Goal: Task Accomplishment & Management: Manage account settings

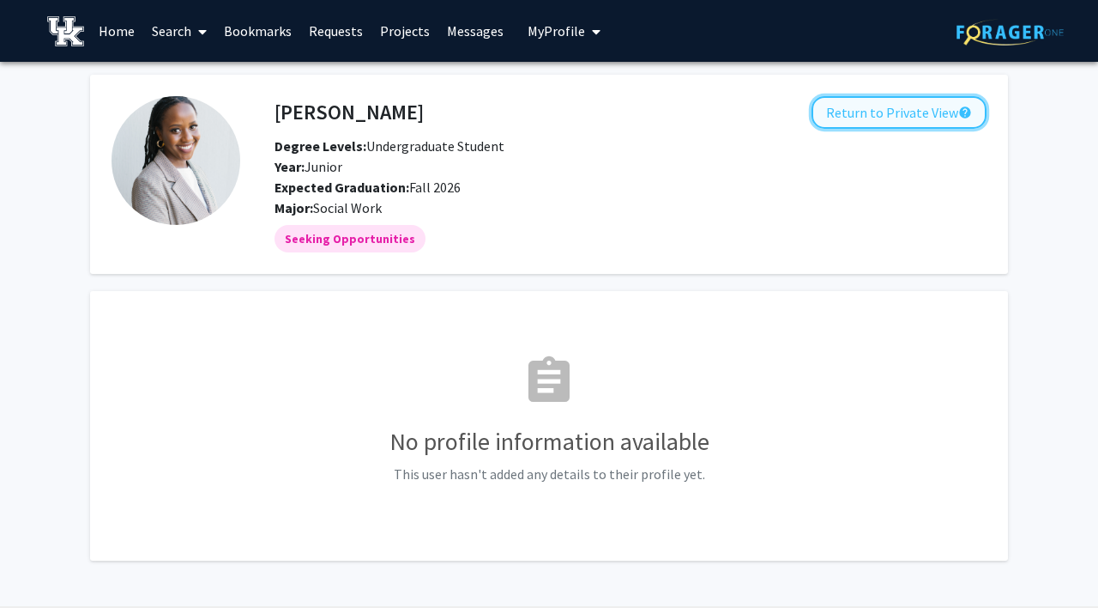
click at [897, 122] on button "Return to Private View help" at bounding box center [899, 112] width 175 height 33
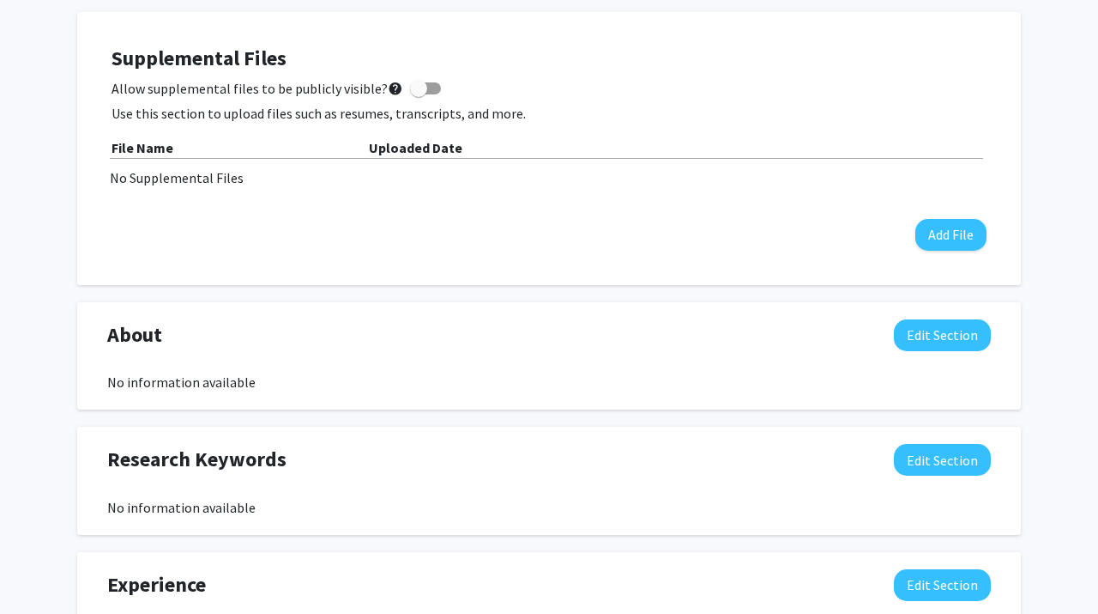
scroll to position [469, 0]
click at [950, 346] on button "Edit Section" at bounding box center [942, 334] width 97 height 32
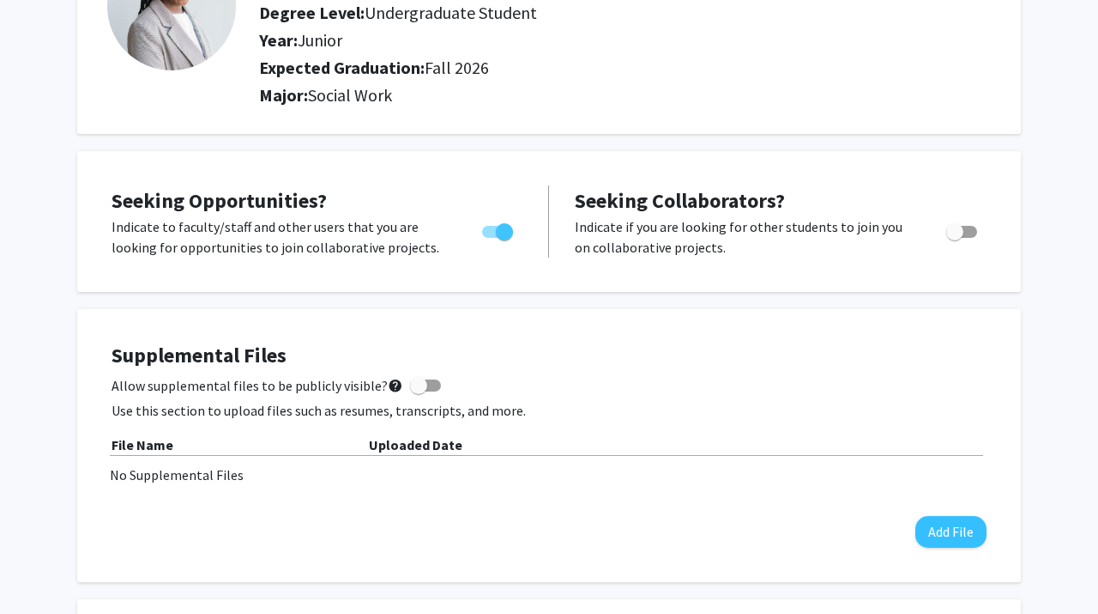
scroll to position [0, 0]
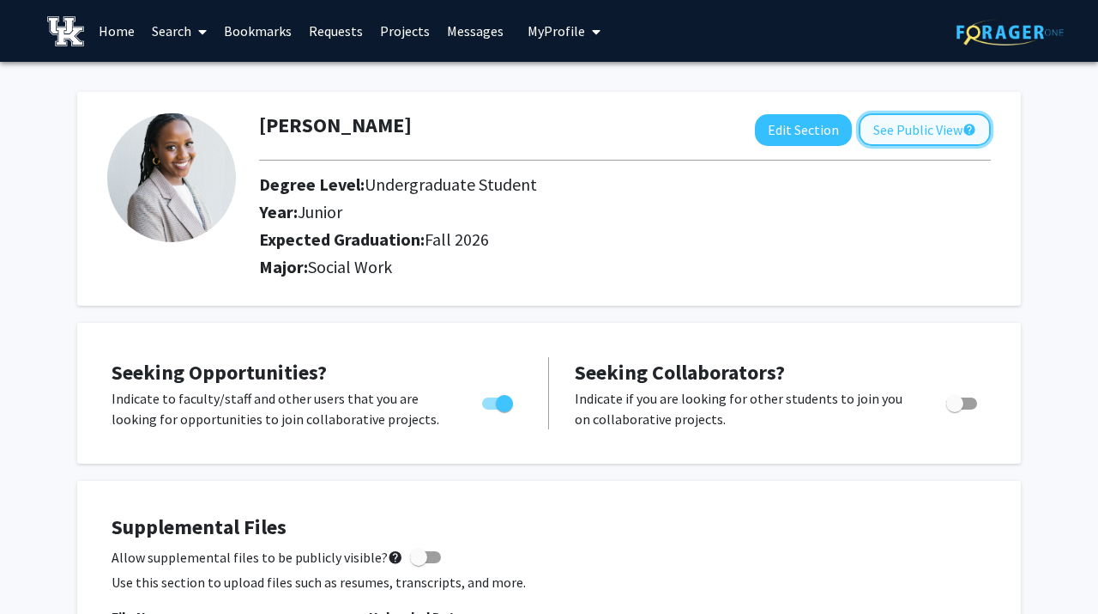
click at [912, 142] on button "See Public View help" at bounding box center [925, 129] width 132 height 33
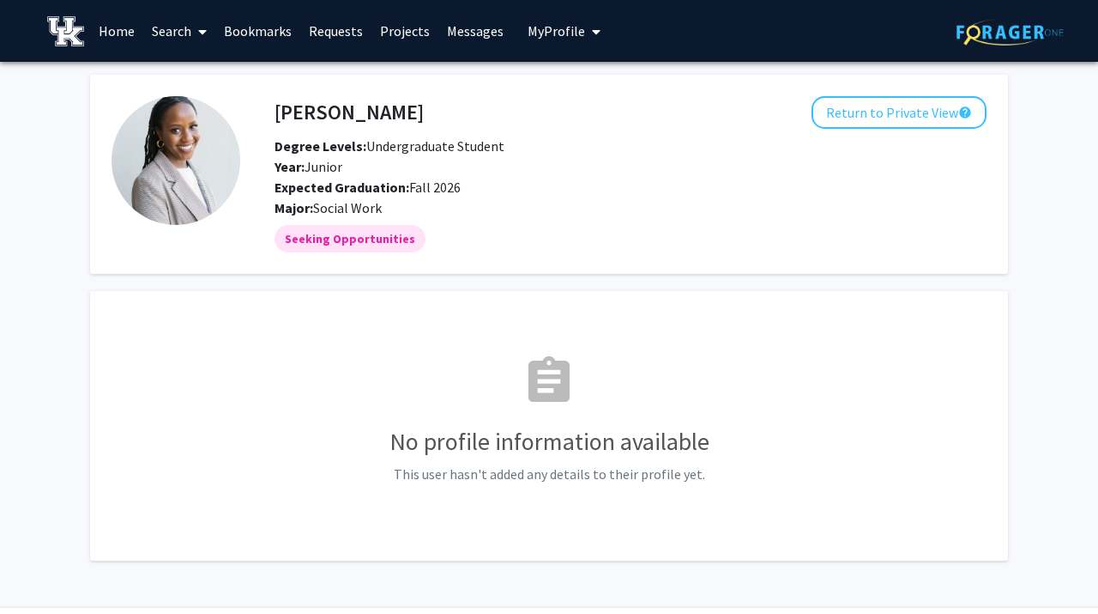
click at [413, 325] on div "assignment No profile information available This user hasn't added any details …" at bounding box center [549, 425] width 875 height 227
click at [329, 161] on span "Year: Junior" at bounding box center [309, 166] width 68 height 17
click at [128, 26] on link "Home" at bounding box center [116, 31] width 53 height 60
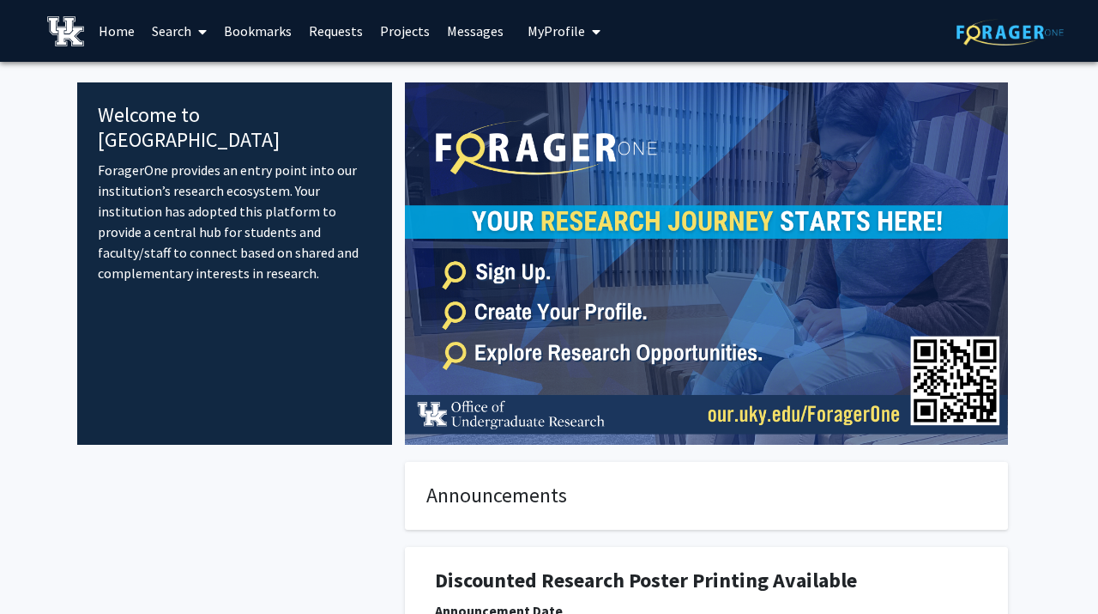
click at [197, 31] on span at bounding box center [198, 32] width 15 height 60
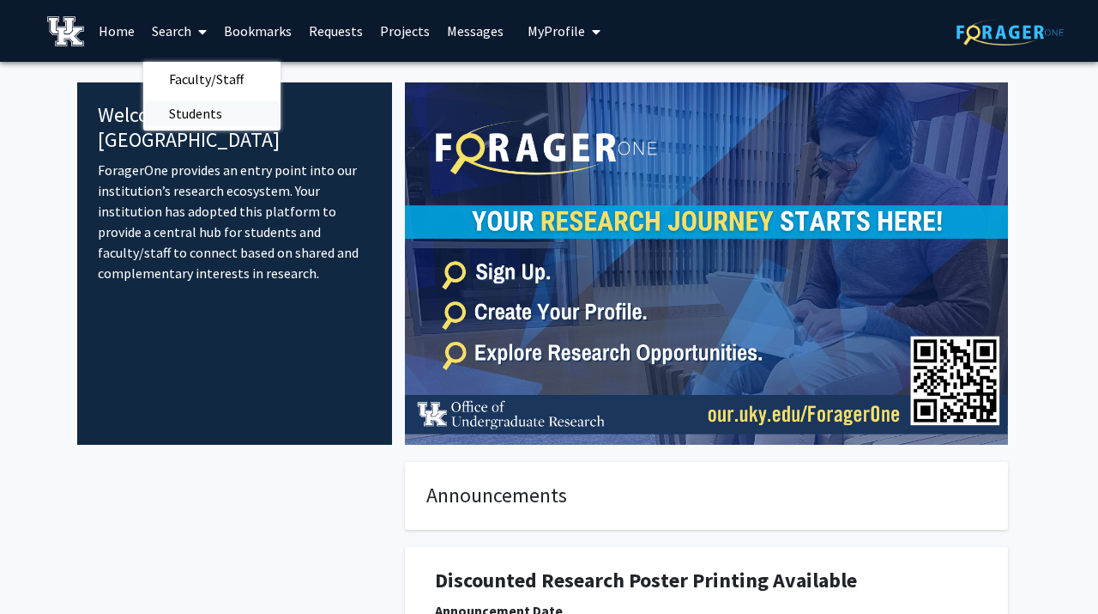
click at [206, 115] on span "Students" at bounding box center [195, 113] width 105 height 34
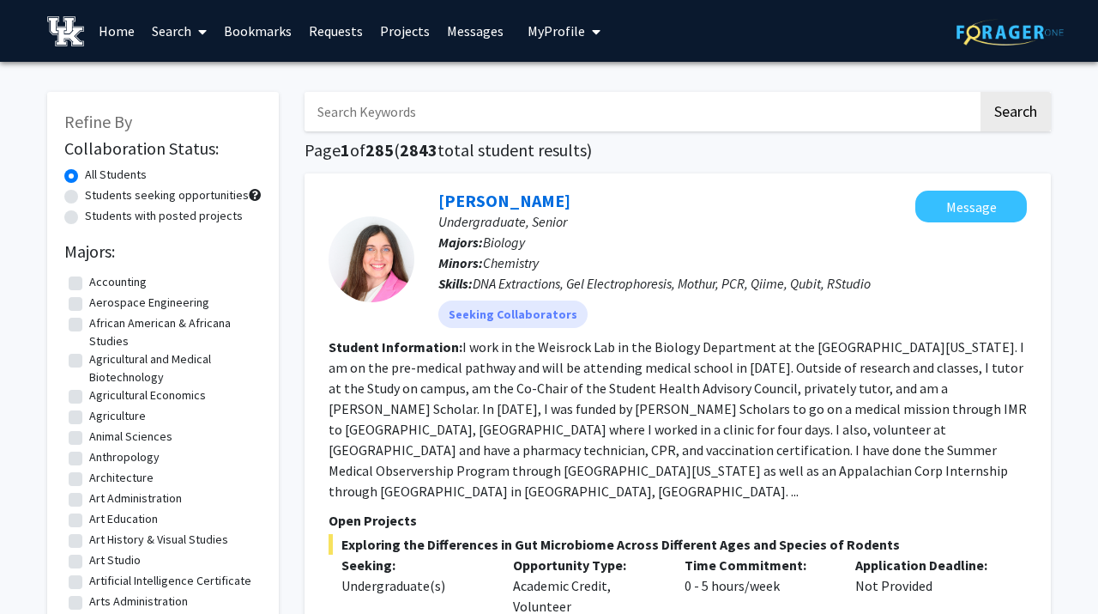
click at [381, 111] on input "Search Keywords" at bounding box center [642, 111] width 674 height 39
type input "[PERSON_NAME]"
click at [981, 92] on button "Search" at bounding box center [1016, 111] width 70 height 39
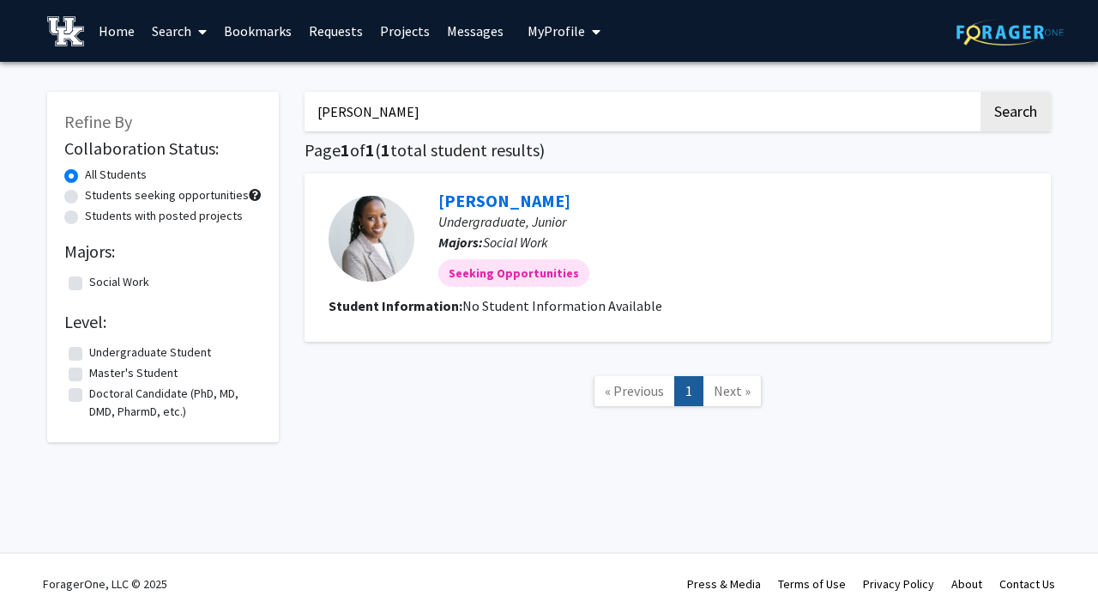
click at [393, 238] on div at bounding box center [372, 239] width 86 height 86
click at [518, 198] on link "[PERSON_NAME]" at bounding box center [505, 200] width 132 height 21
click at [497, 185] on div "micheline karenga Undergraduate, Junior Majors: Social Work Seeking Opportuniti…" at bounding box center [678, 257] width 747 height 168
click at [498, 195] on link "[PERSON_NAME]" at bounding box center [505, 200] width 132 height 21
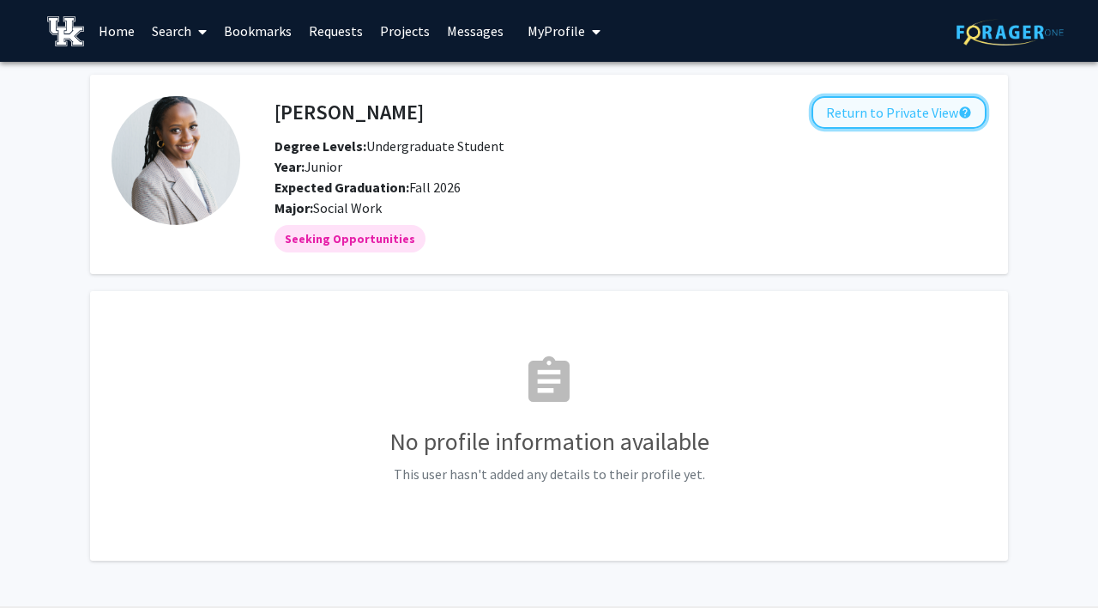
click at [916, 118] on button "Return to Private View help" at bounding box center [899, 112] width 175 height 33
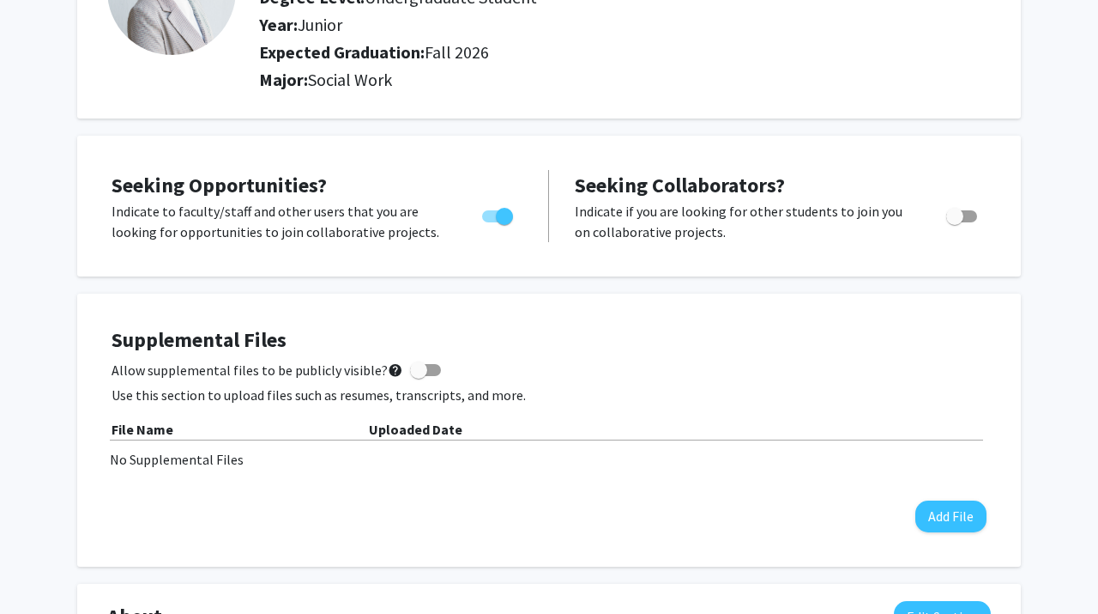
scroll to position [190, 0]
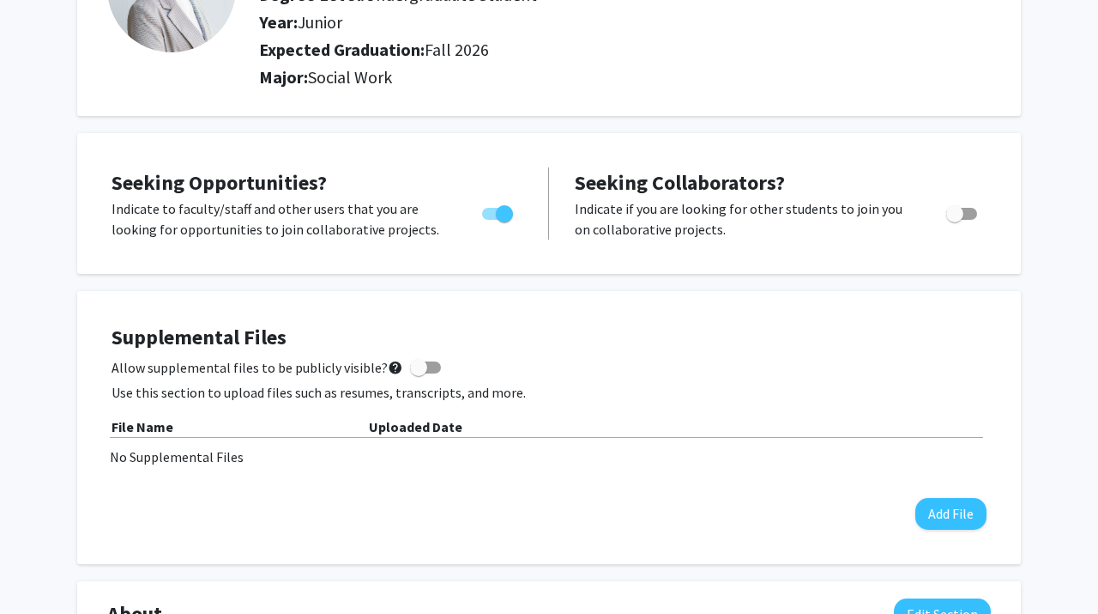
click at [451, 209] on div "Indicate to faculty/staff and other users that you are looking for opportunitie…" at bounding box center [281, 218] width 364 height 41
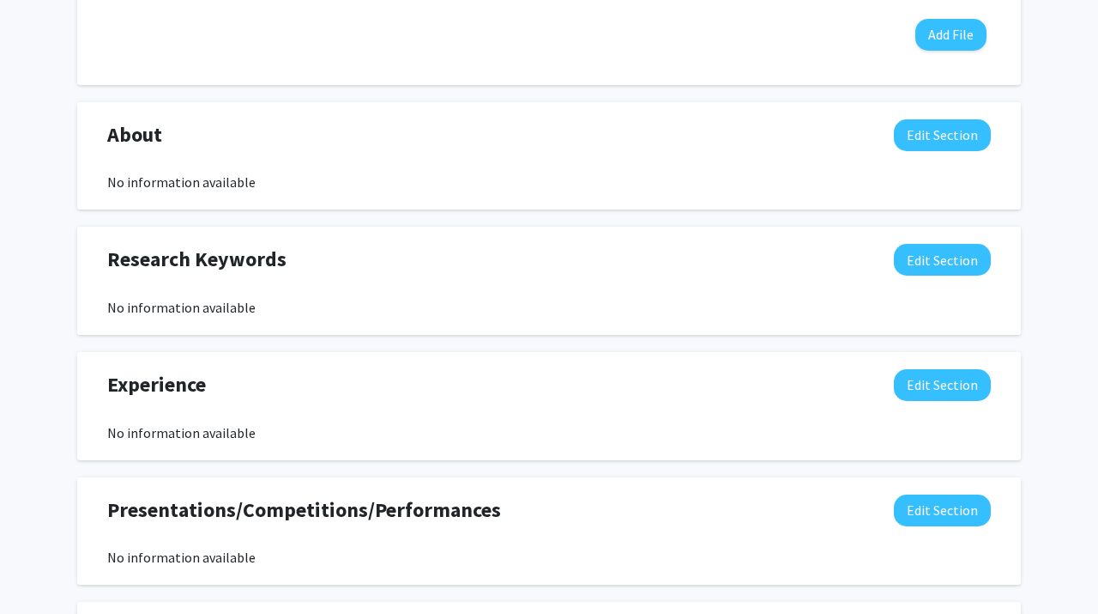
scroll to position [664, 0]
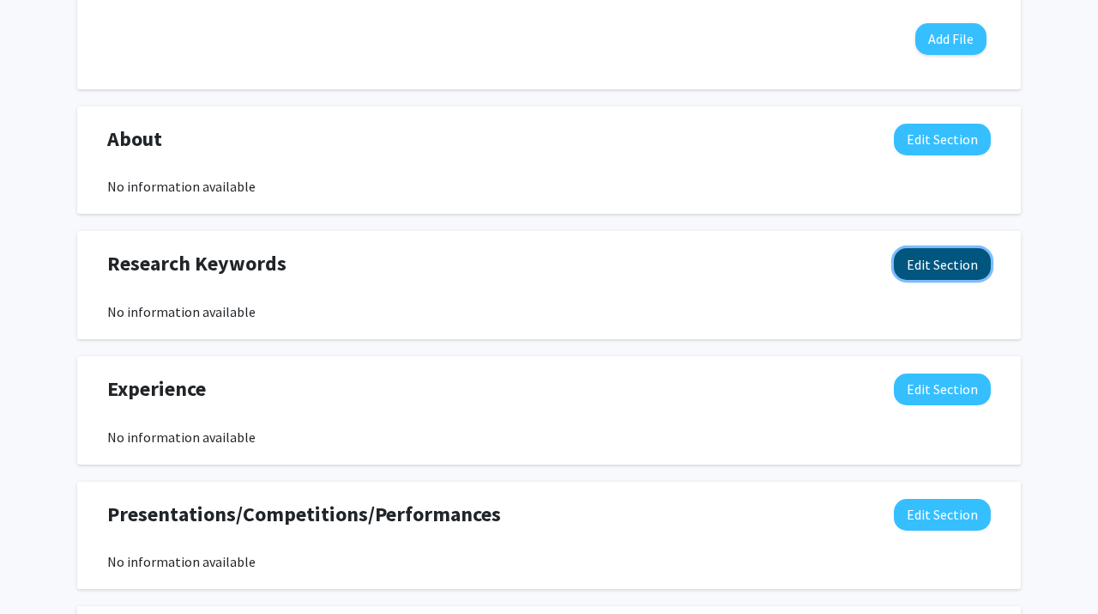
click at [960, 263] on button "Edit Section" at bounding box center [942, 264] width 97 height 32
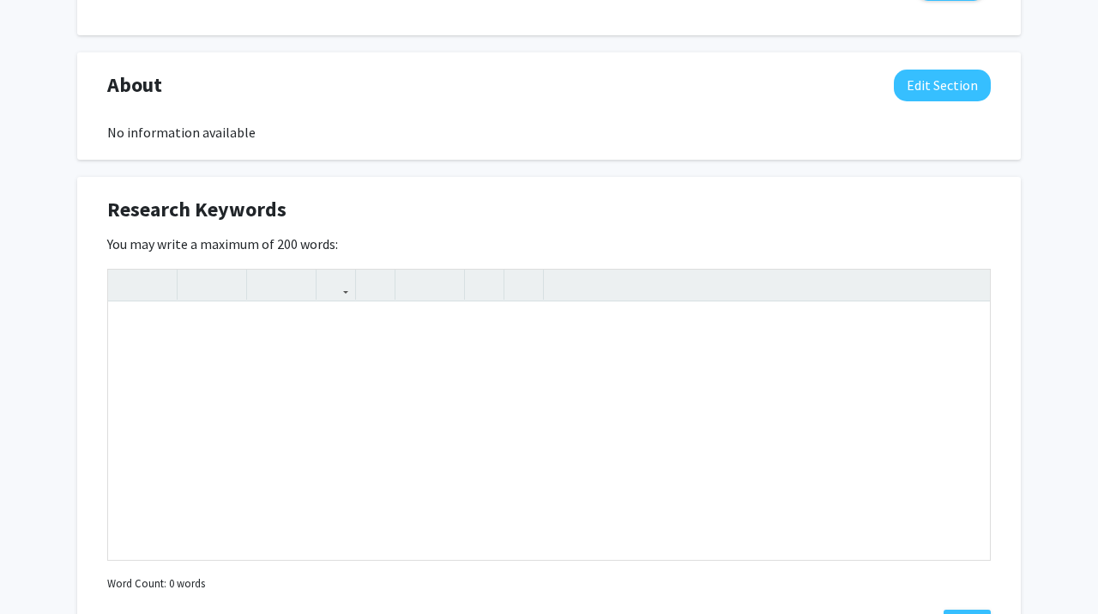
scroll to position [721, 0]
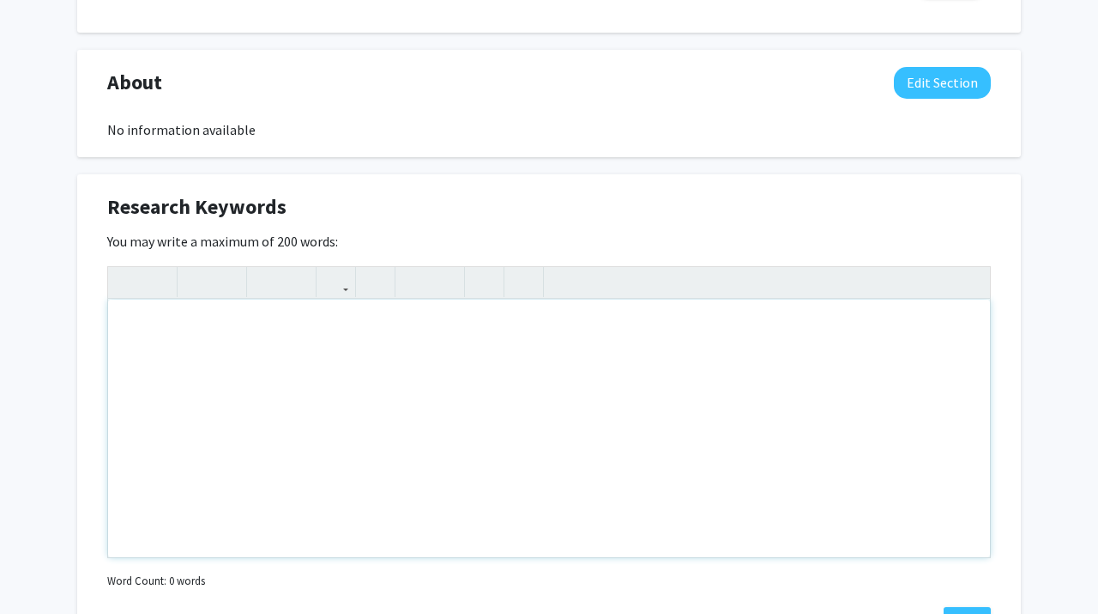
click at [655, 447] on div "Note to users with screen readers: Please deactivate our accessibility plugin f…" at bounding box center [549, 428] width 882 height 257
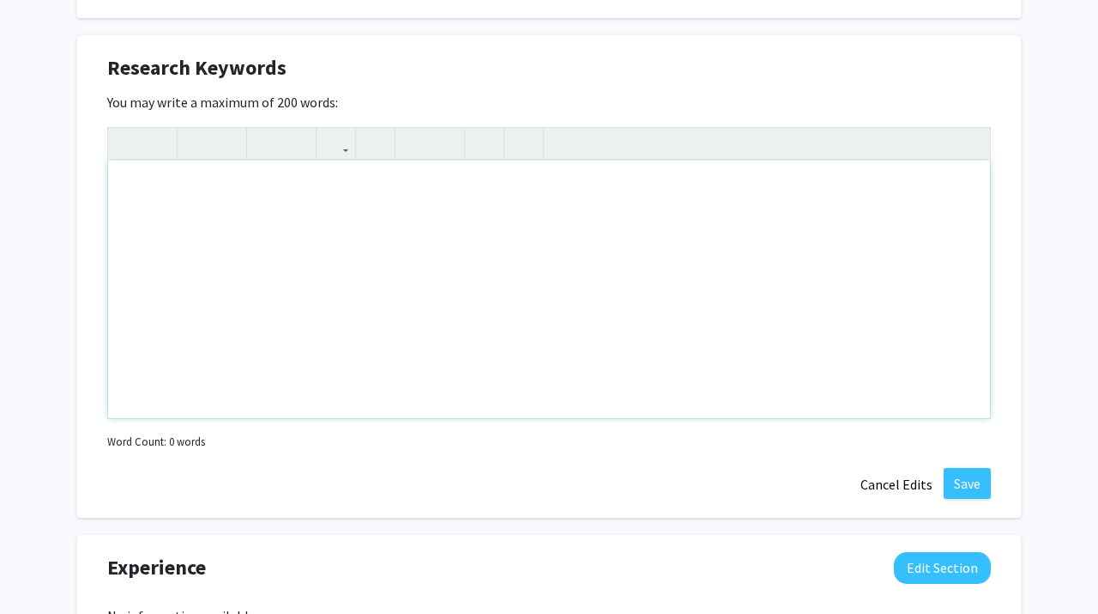
scroll to position [851, 0]
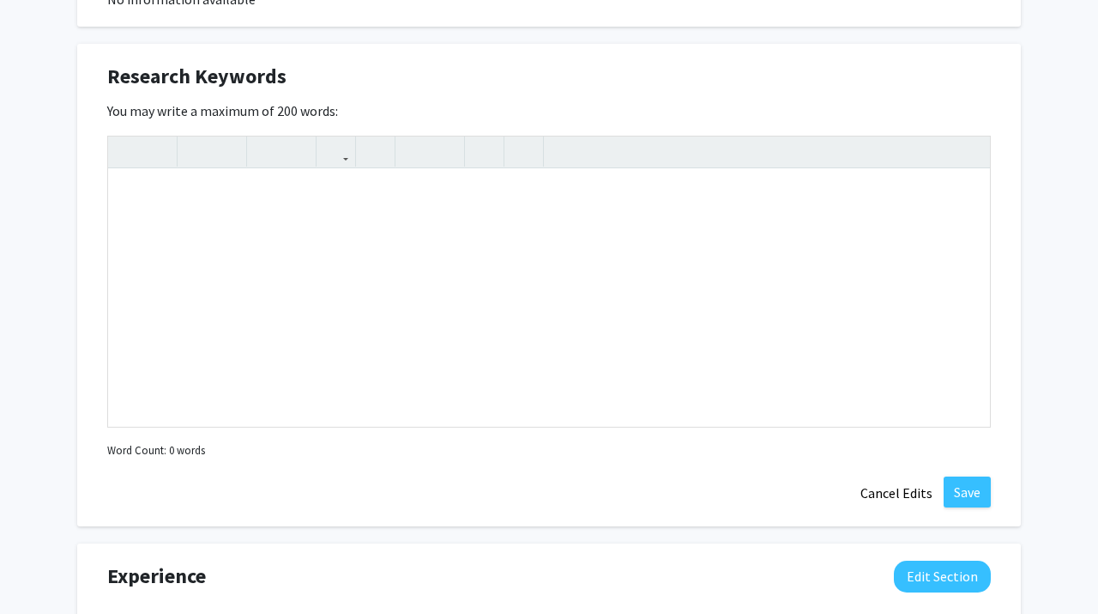
drag, startPoint x: 354, startPoint y: 104, endPoint x: 86, endPoint y: 118, distance: 268.1
click at [86, 118] on div "Research Keywords Edit Section You may write a maximum of 200 words: Insert lin…" at bounding box center [549, 285] width 944 height 482
copy label "You may write a maximum of 200 words:"
drag, startPoint x: 287, startPoint y: 94, endPoint x: 114, endPoint y: 78, distance: 173.3
click at [114, 78] on div "Research Keywords Edit Section" at bounding box center [549, 80] width 910 height 39
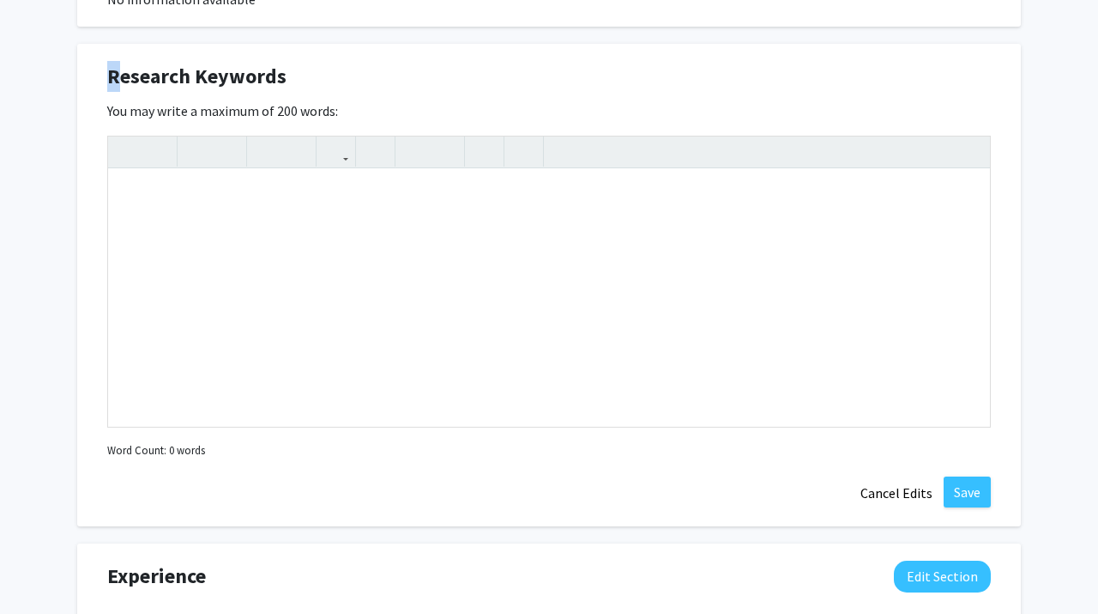
click at [114, 78] on span "Research Keywords" at bounding box center [196, 76] width 179 height 31
drag, startPoint x: 109, startPoint y: 78, endPoint x: 316, endPoint y: 77, distance: 206.8
click at [316, 77] on div "Research Keywords Edit Section" at bounding box center [549, 80] width 910 height 39
drag, startPoint x: 308, startPoint y: 76, endPoint x: 281, endPoint y: 78, distance: 26.7
click at [281, 78] on div "Research Keywords Edit Section" at bounding box center [549, 80] width 910 height 39
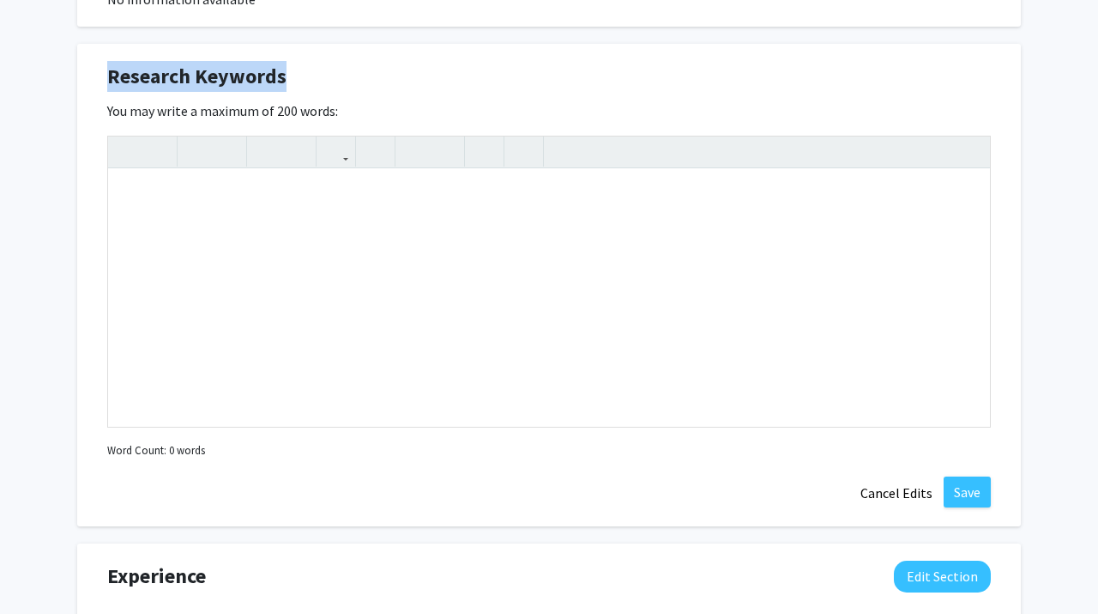
copy span "Research Keywords"
click at [281, 78] on span "Research Keywords" at bounding box center [196, 76] width 179 height 31
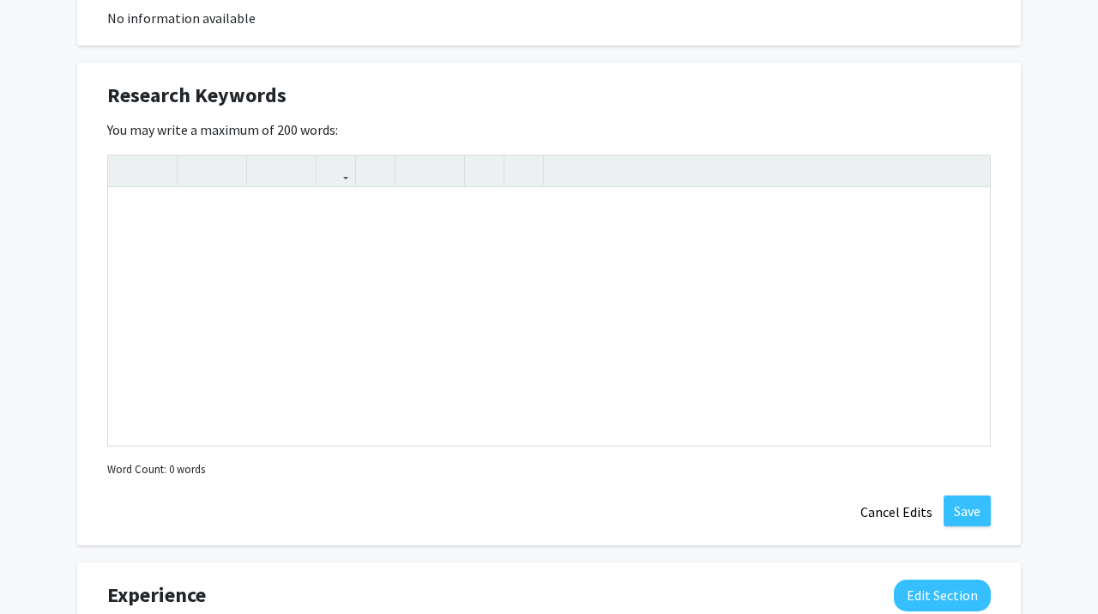
scroll to position [830, 0]
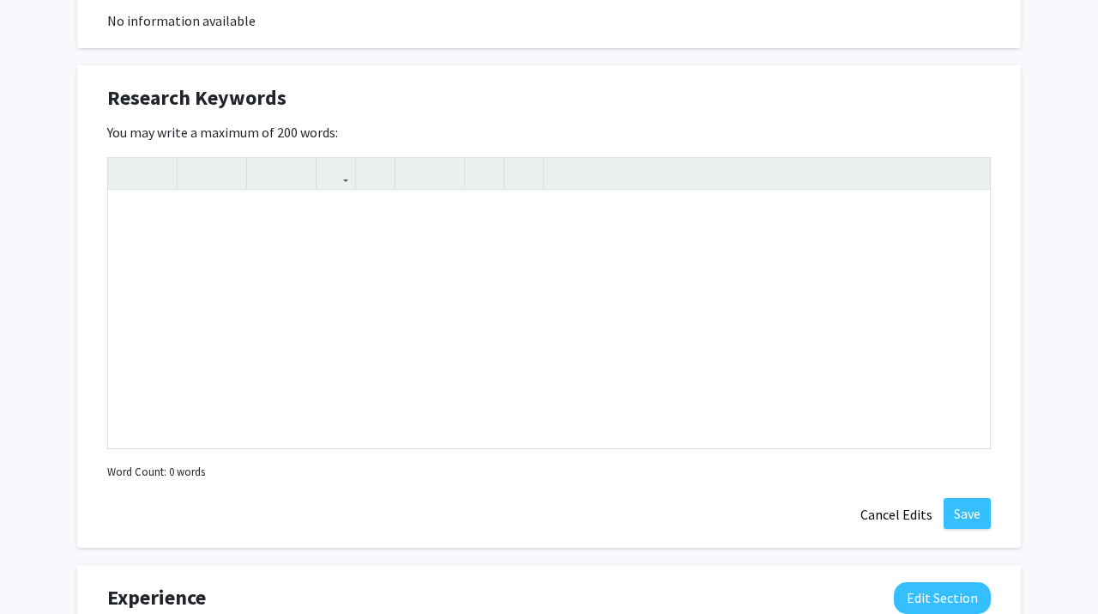
drag, startPoint x: 119, startPoint y: 98, endPoint x: 330, endPoint y: 95, distance: 211.1
click at [330, 95] on div "Research Keywords Edit Section" at bounding box center [549, 101] width 910 height 39
drag, startPoint x: 306, startPoint y: 95, endPoint x: 287, endPoint y: 99, distance: 19.2
click at [287, 99] on div "Research Keywords Edit Section" at bounding box center [549, 101] width 910 height 39
click at [282, 98] on div "Research Keywords Edit Section" at bounding box center [549, 101] width 910 height 39
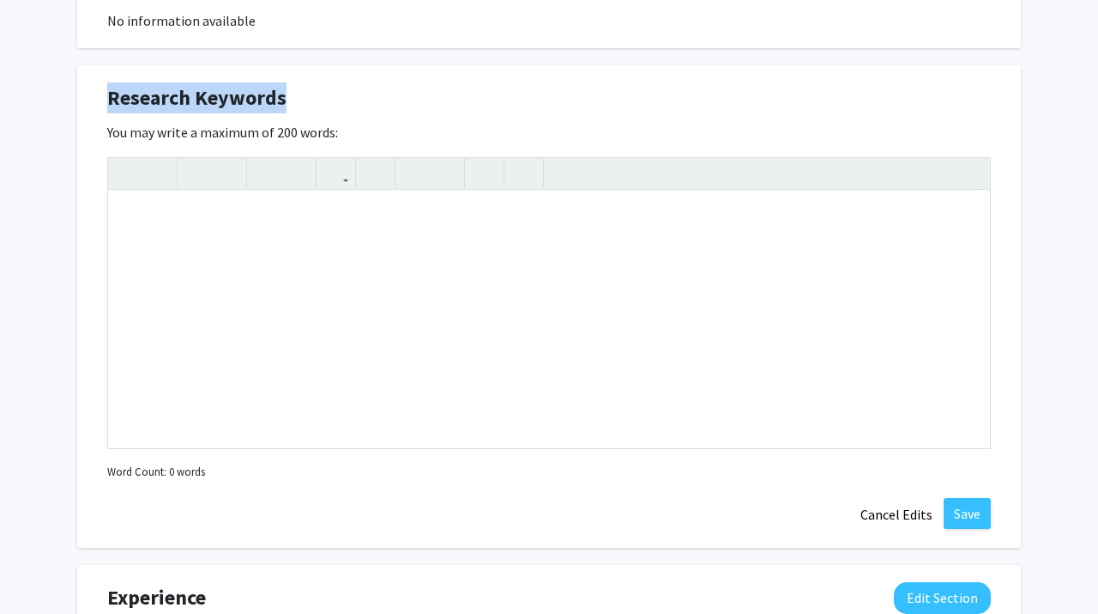
copy span "Research Keywords"
click at [282, 98] on span "Research Keywords" at bounding box center [196, 97] width 179 height 31
click at [260, 390] on div "Note to users with screen readers: Please deactivate our accessibility plugin f…" at bounding box center [549, 319] width 882 height 257
paste div "Note to users with screen readers: Please deactivate our accessibility plugin f…"
type textarea "<p>Through a research assistantship, I hope to strengthen my understanding of h…"
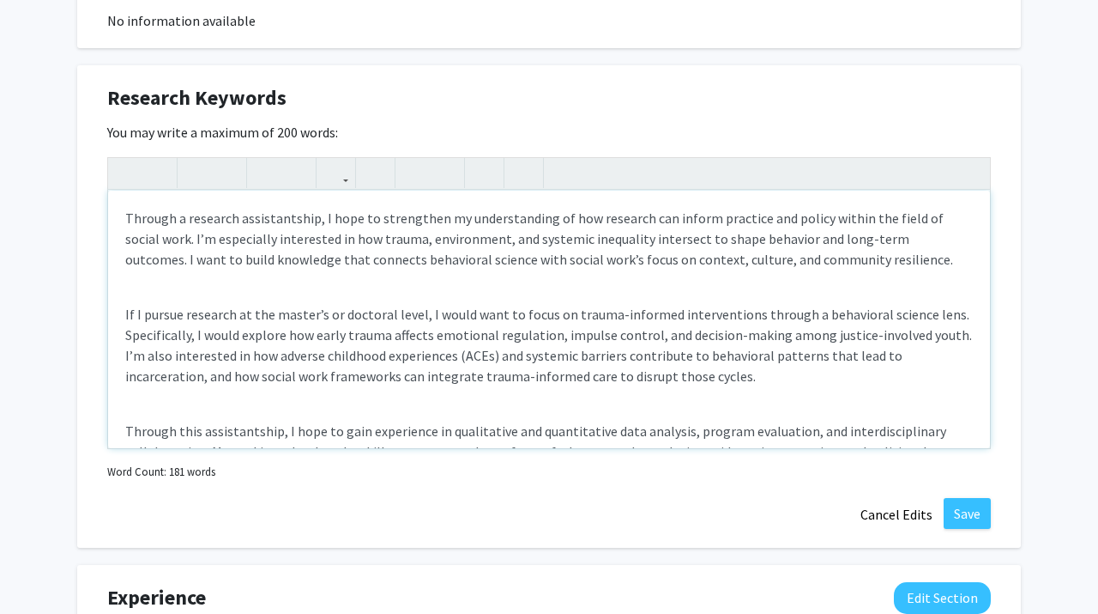
click at [543, 287] on div "Through a research assistantship, I hope to strengthen my understanding of how …" at bounding box center [549, 319] width 882 height 257
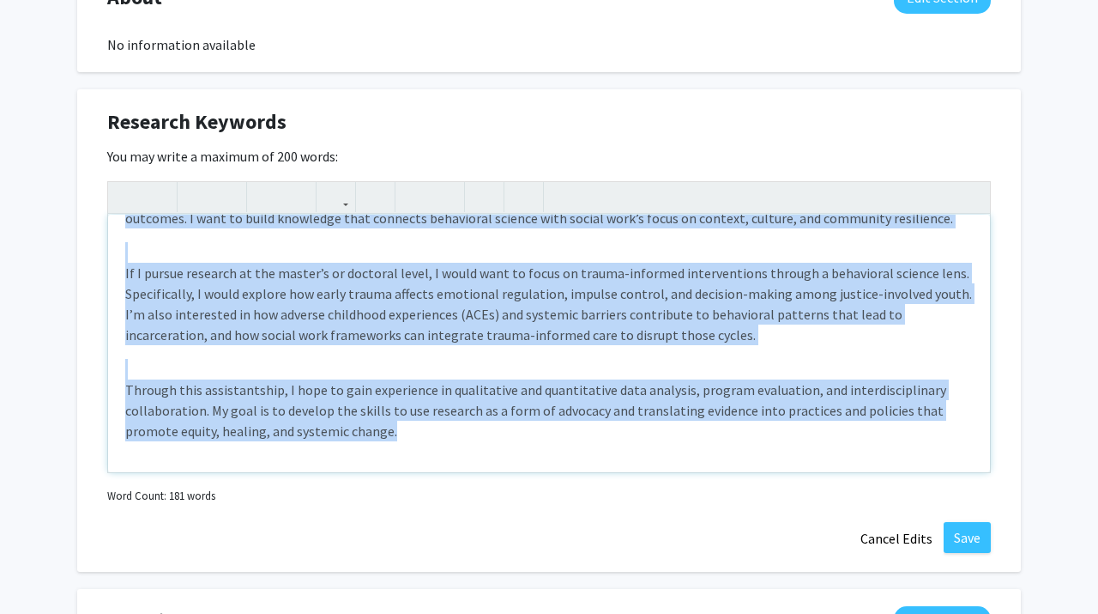
scroll to position [0, 0]
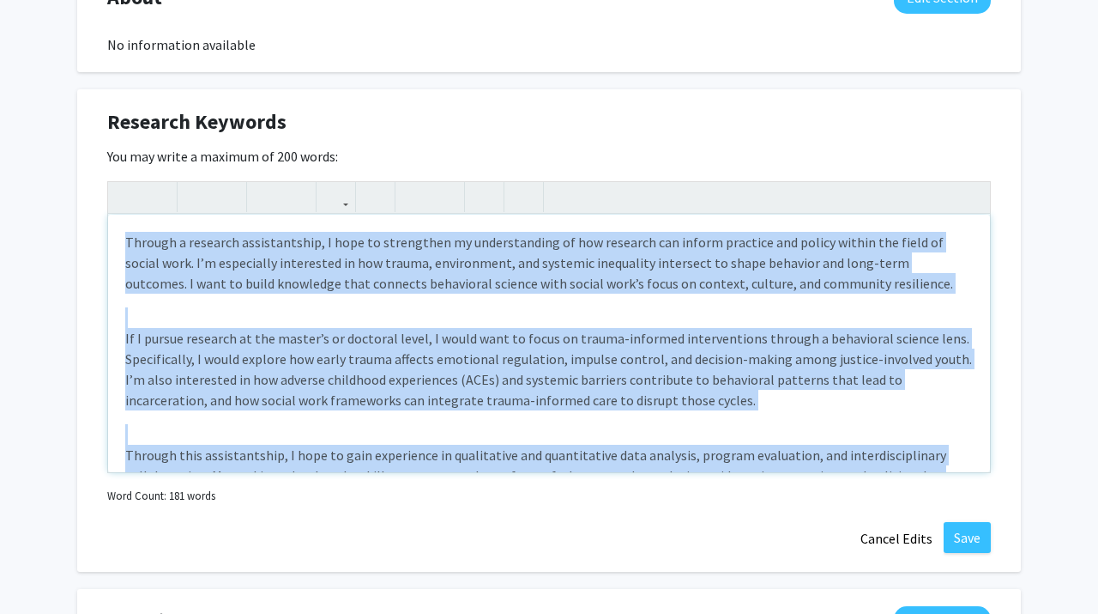
drag, startPoint x: 464, startPoint y: 453, endPoint x: 154, endPoint y: 112, distance: 461.1
click at [154, 112] on div "Research Keywords Edit Section You may write a maximum of 200 words: Through a …" at bounding box center [549, 330] width 944 height 482
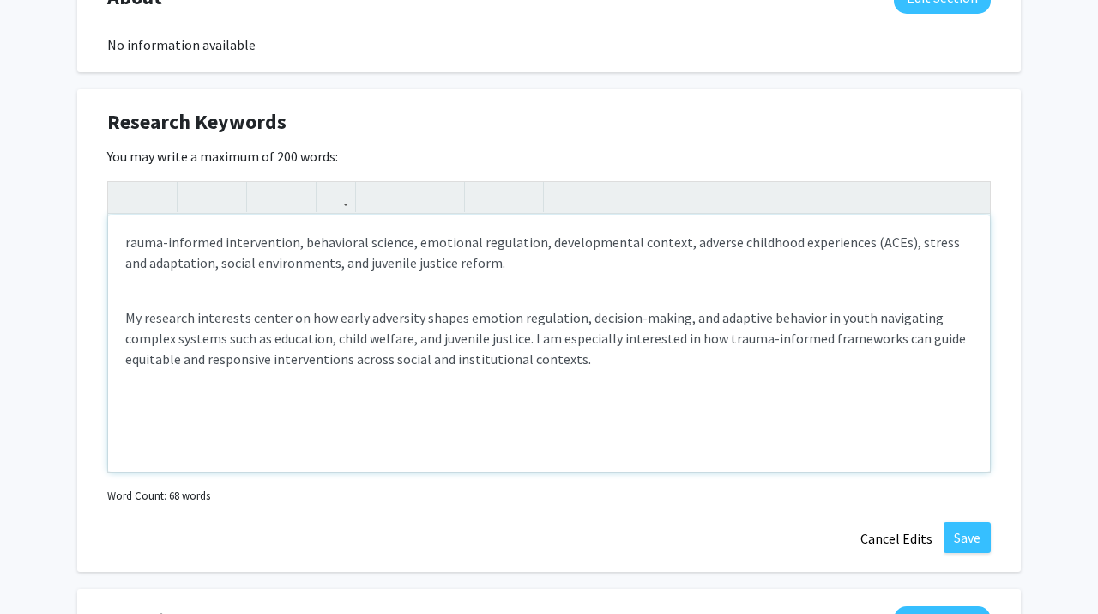
click at [149, 441] on div "rauma-informed intervention, behavioral science, emotional regulation, developm…" at bounding box center [549, 343] width 882 height 257
click at [124, 462] on div "rauma-informed intervention, behavioral science, emotional regulation, developm…" at bounding box center [549, 343] width 882 height 257
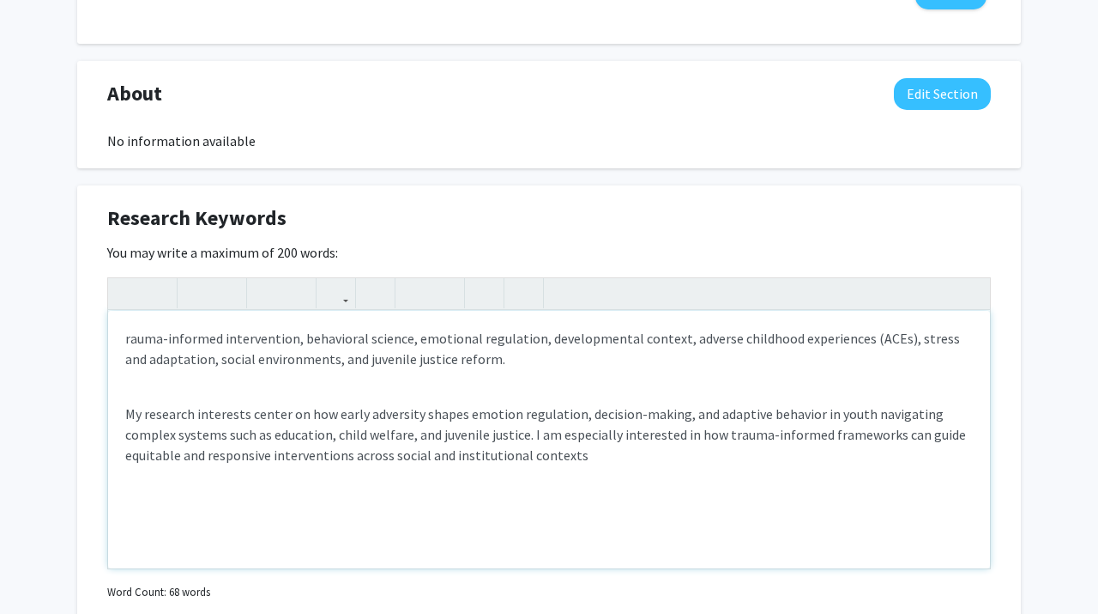
scroll to position [698, 0]
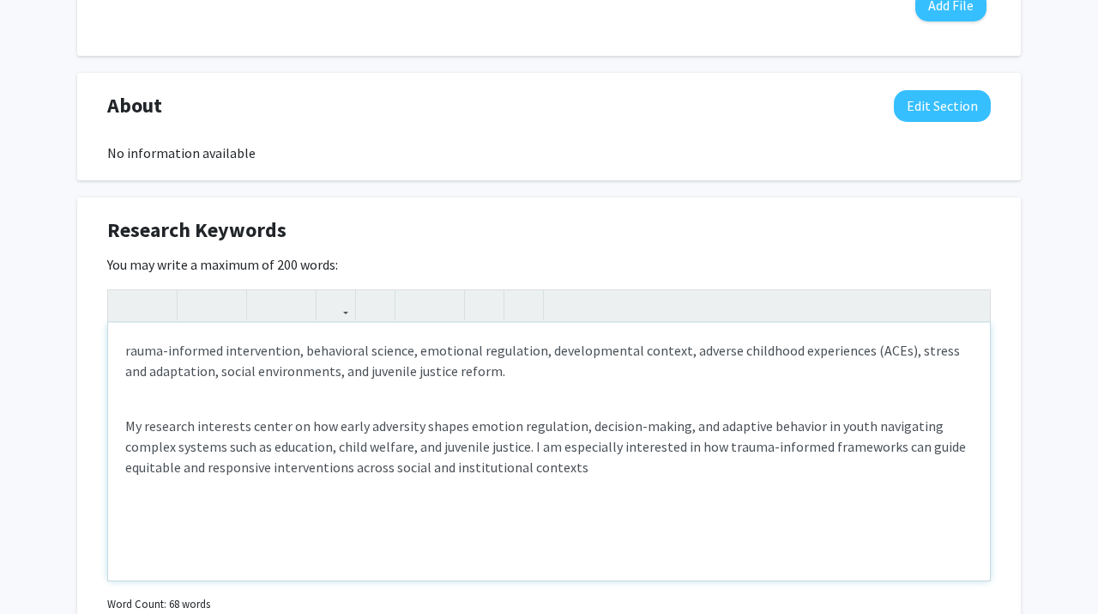
click at [129, 345] on p "rauma-informed intervention, behavioral science, emotional regulation, developm…" at bounding box center [549, 360] width 848 height 41
click at [125, 351] on p "rauma-informed intervention, behavioral science, emotional regulation, developm…" at bounding box center [549, 360] width 848 height 41
type textarea "<p>Trauma-informed intervention, behavioral science, emotional regulation, deve…"
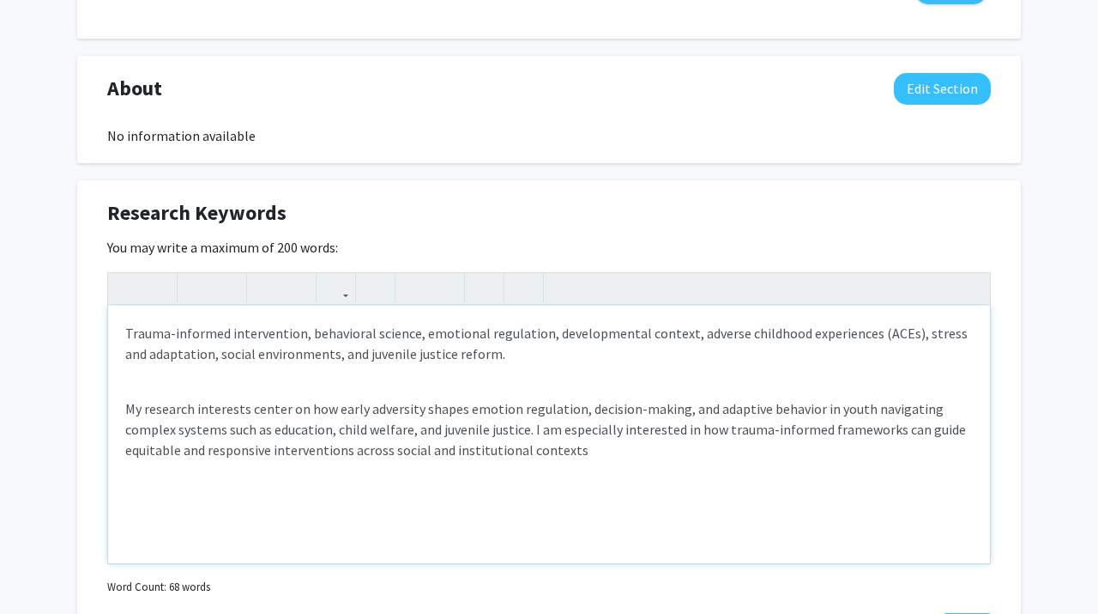
scroll to position [716, 0]
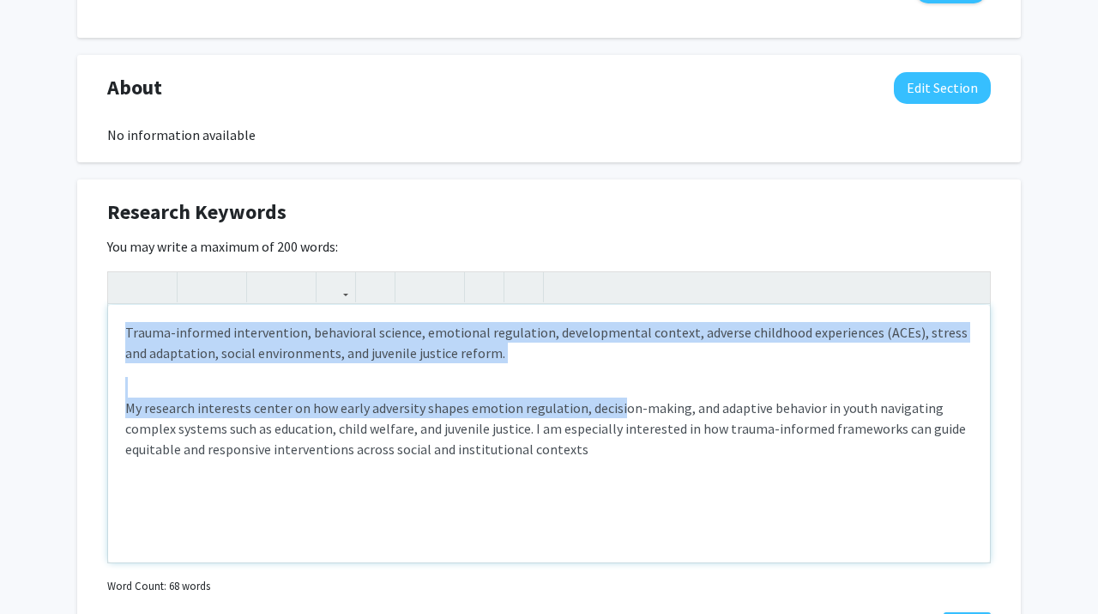
drag, startPoint x: 609, startPoint y: 402, endPoint x: 292, endPoint y: 370, distance: 319.1
click at [292, 372] on div "Trauma-informed intervention, behavioral science, emotional regulation, develop…" at bounding box center [549, 433] width 882 height 257
click at [292, 370] on div "Trauma-informed intervention, behavioral science, emotional regulation, develop…" at bounding box center [549, 433] width 882 height 257
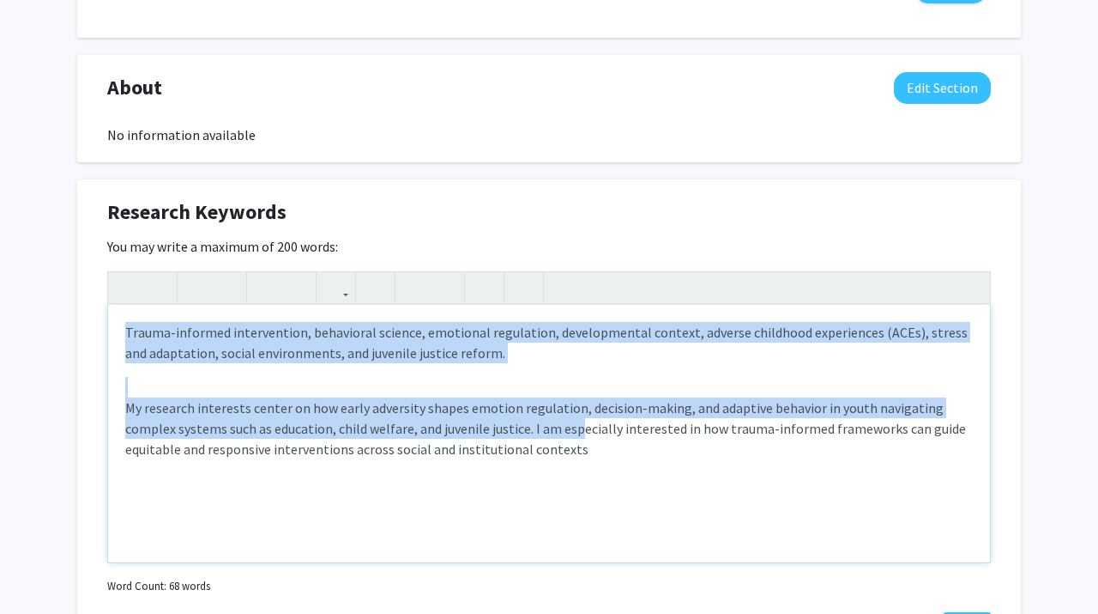
drag, startPoint x: 524, startPoint y: 427, endPoint x: 78, endPoint y: 364, distance: 450.6
click at [78, 364] on div "Research Keywords Edit Section You may write a maximum of 200 words: <p>Trauma-…" at bounding box center [549, 420] width 944 height 482
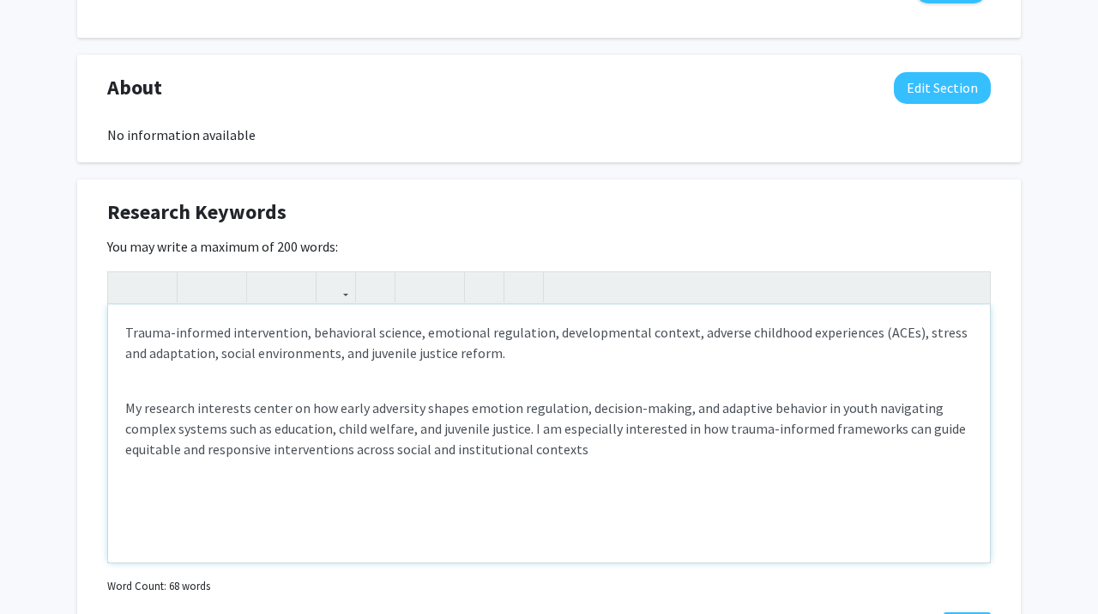
click at [130, 348] on p "Trauma-informed intervention, behavioral science, emotional regulation, develop…" at bounding box center [549, 342] width 848 height 41
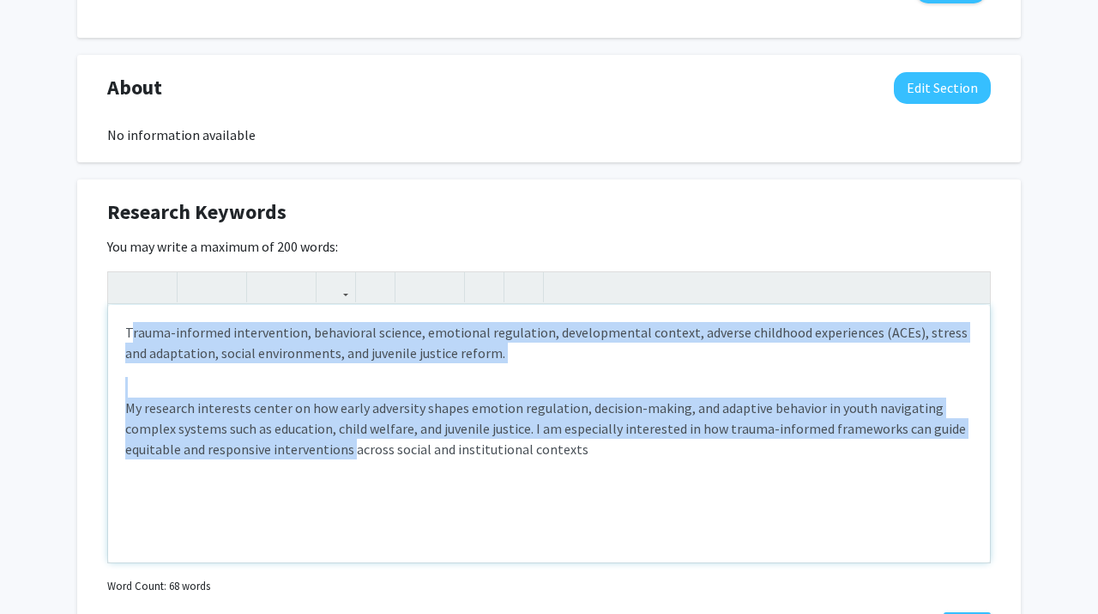
drag, startPoint x: 130, startPoint y: 340, endPoint x: 332, endPoint y: 471, distance: 240.6
click at [332, 471] on div "Trauma-informed intervention, behavioral science, emotional regulation, develop…" at bounding box center [549, 433] width 882 height 257
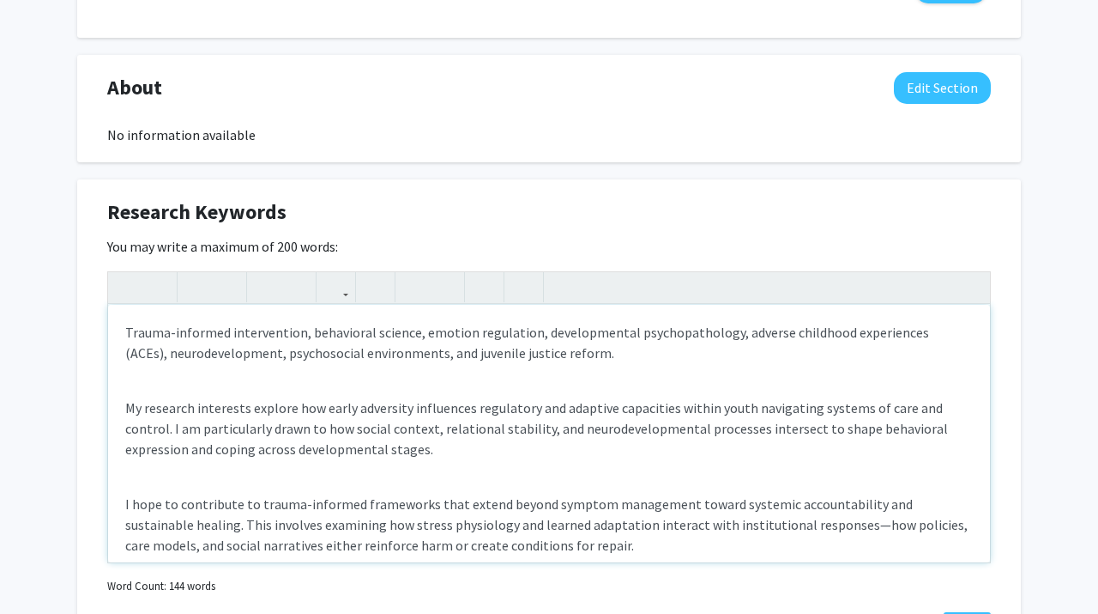
click at [279, 391] on div "Trauma-informed intervention, behavioral science, emotion regulation, developme…" at bounding box center [549, 433] width 882 height 257
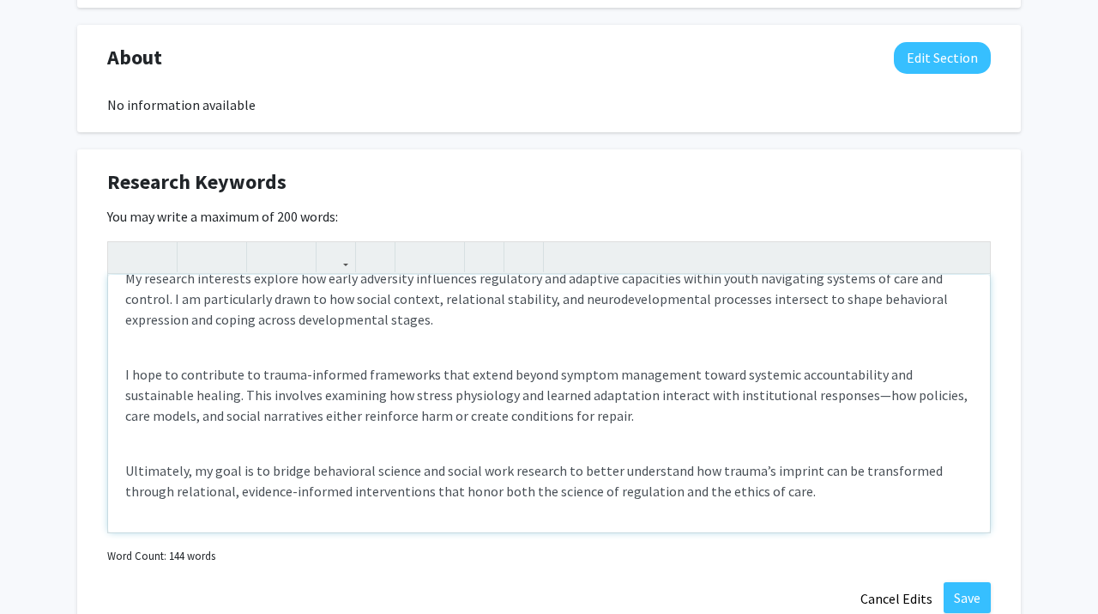
scroll to position [753, 0]
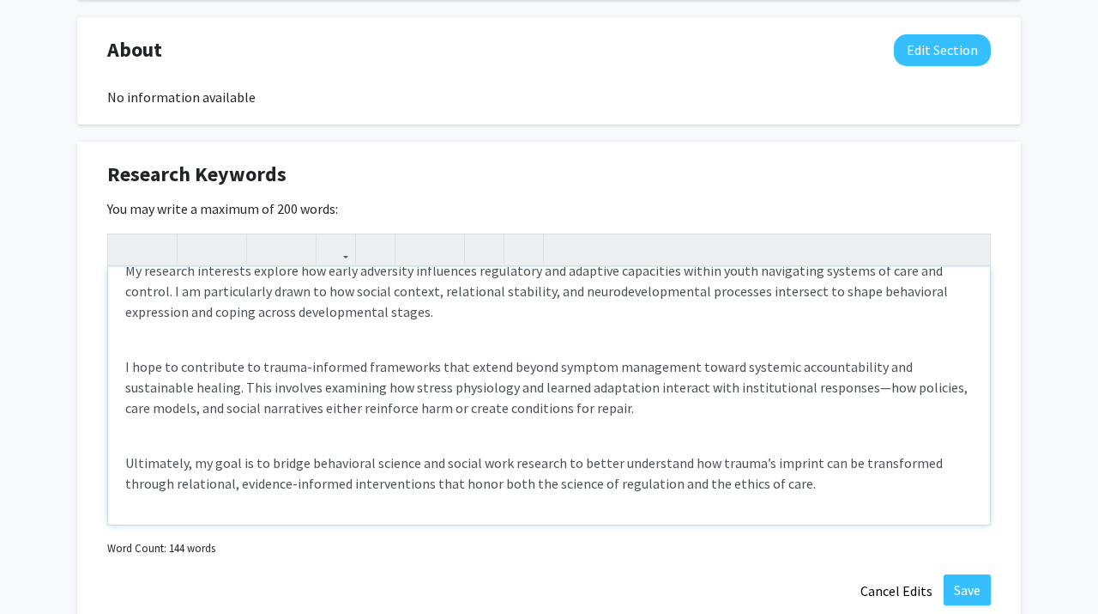
click at [262, 427] on div "Trauma-informed intervention, behavioral science, emotion regulation, developme…" at bounding box center [549, 395] width 882 height 257
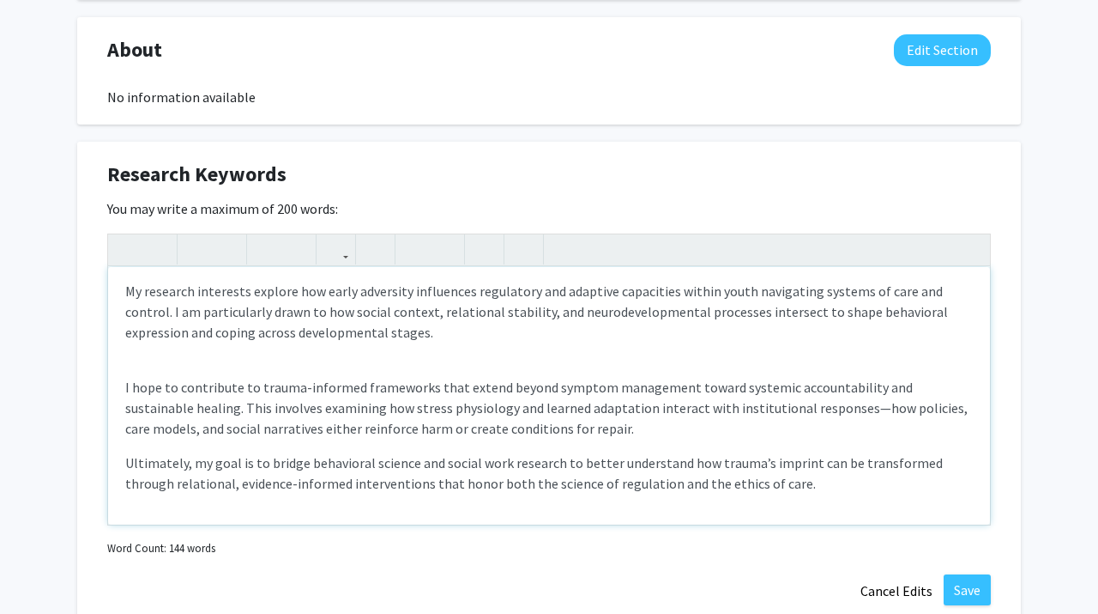
click at [247, 367] on div "Trauma-informed intervention, behavioral science, emotion regulation, developme…" at bounding box center [549, 395] width 882 height 257
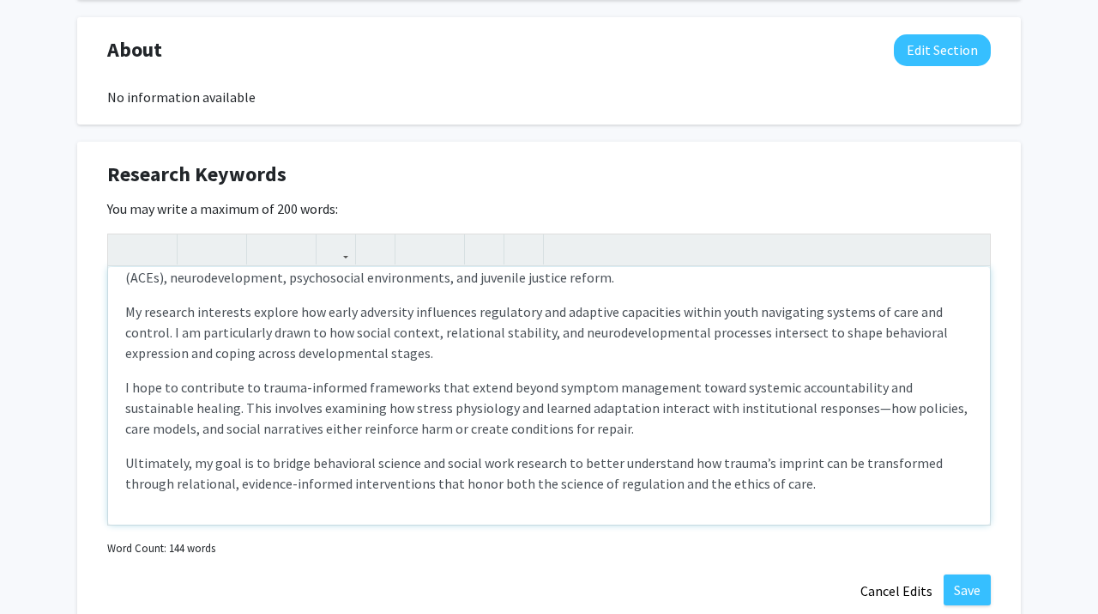
scroll to position [0, 0]
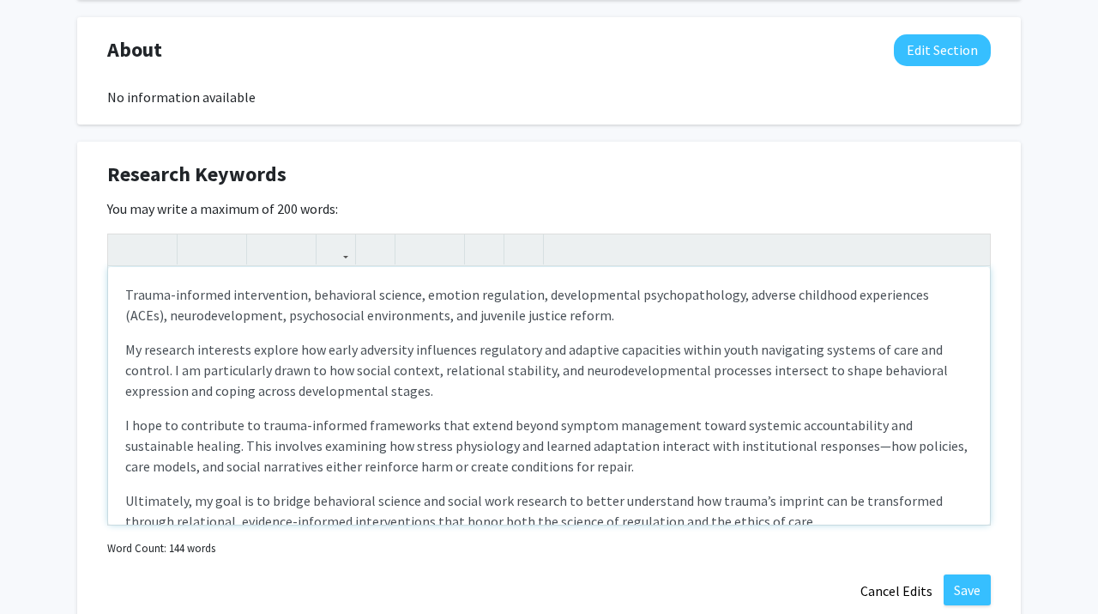
click at [564, 360] on p "My research interests explore how early adversity influences regulatory and ada…" at bounding box center [549, 370] width 848 height 62
click at [550, 364] on p "My research interests explore how early adversity influences regulatory and ada…" at bounding box center [549, 370] width 848 height 62
type textarea "<p>Trauma-informed intervention, behavioral science, emotion regulation, develo…"
click at [565, 404] on div "Trauma-informed intervention, behavioral science, emotion regulation, developme…" at bounding box center [549, 395] width 882 height 257
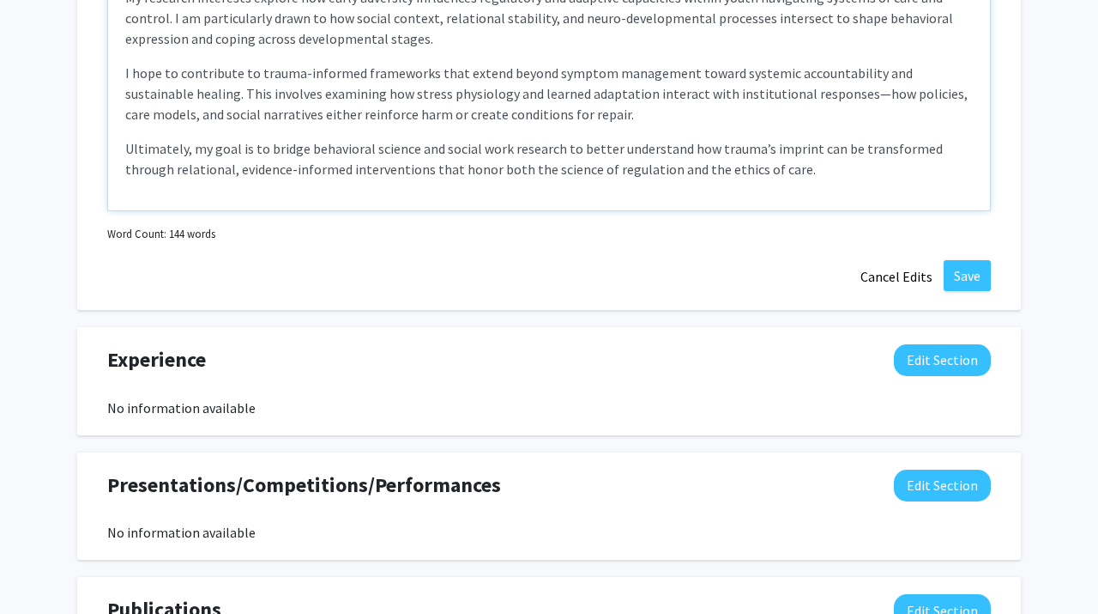
scroll to position [1069, 0]
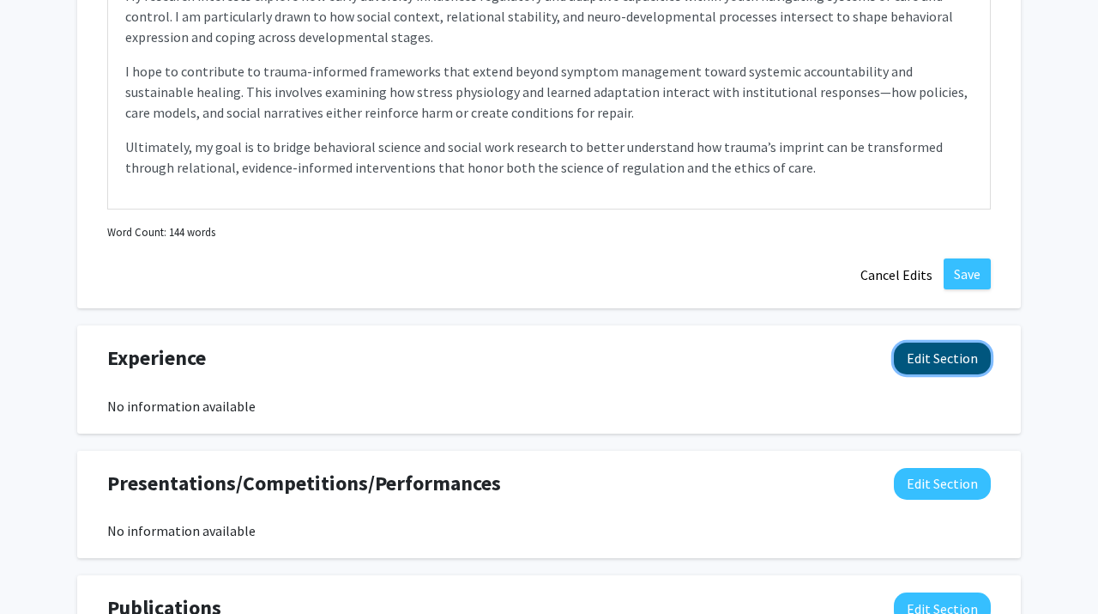
click at [921, 362] on button "Edit Section" at bounding box center [942, 358] width 97 height 32
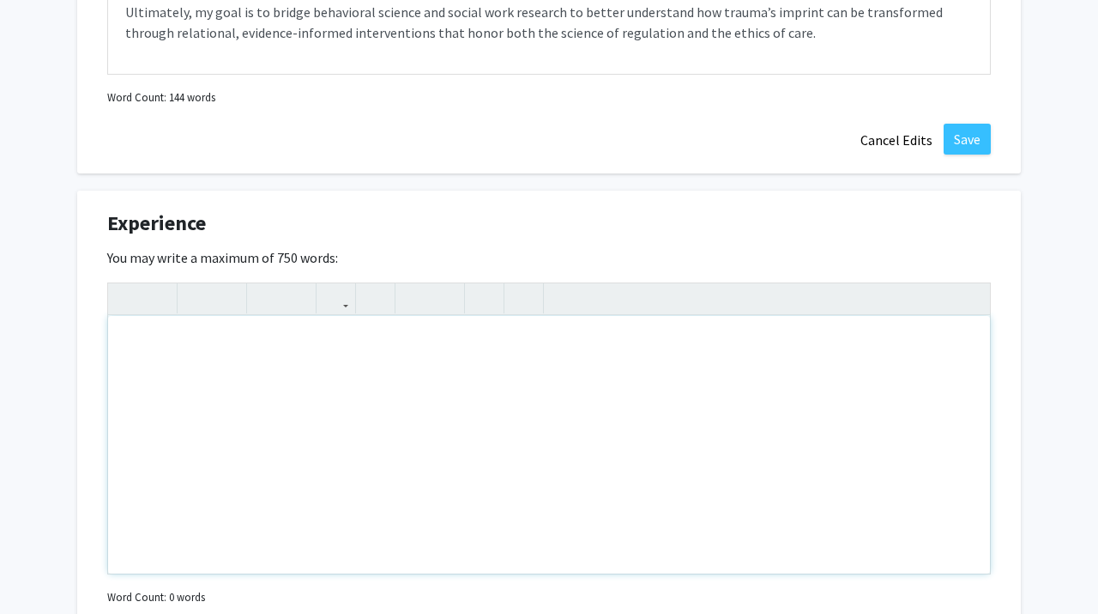
scroll to position [1213, 0]
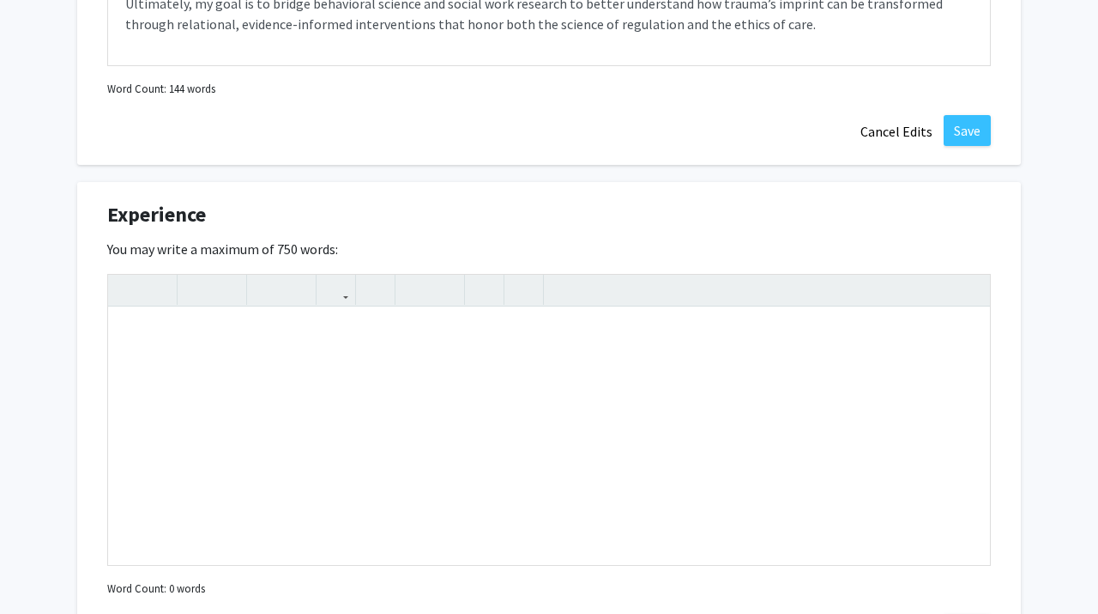
drag, startPoint x: 106, startPoint y: 208, endPoint x: 357, endPoint y: 246, distance: 253.5
click at [357, 246] on div "Experience Edit Section You may write a maximum of 750 words: Insert link Remov…" at bounding box center [549, 423] width 944 height 482
copy div "Experience Edit Section You may write a maximum of 750 words:"
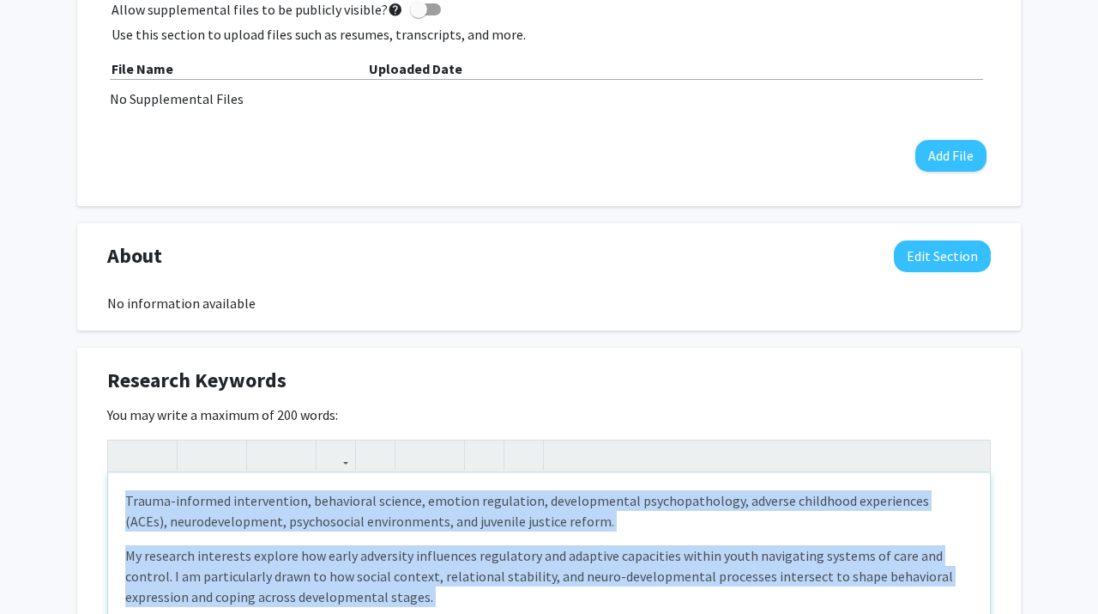
scroll to position [0, 0]
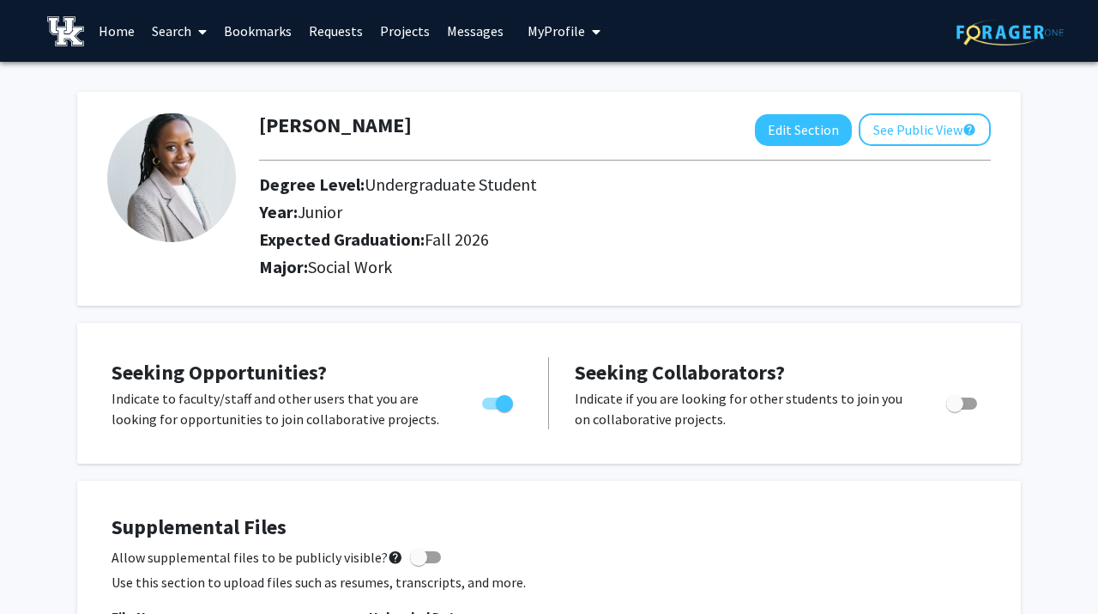
drag, startPoint x: 757, startPoint y: 294, endPoint x: 363, endPoint y: 612, distance: 505.9
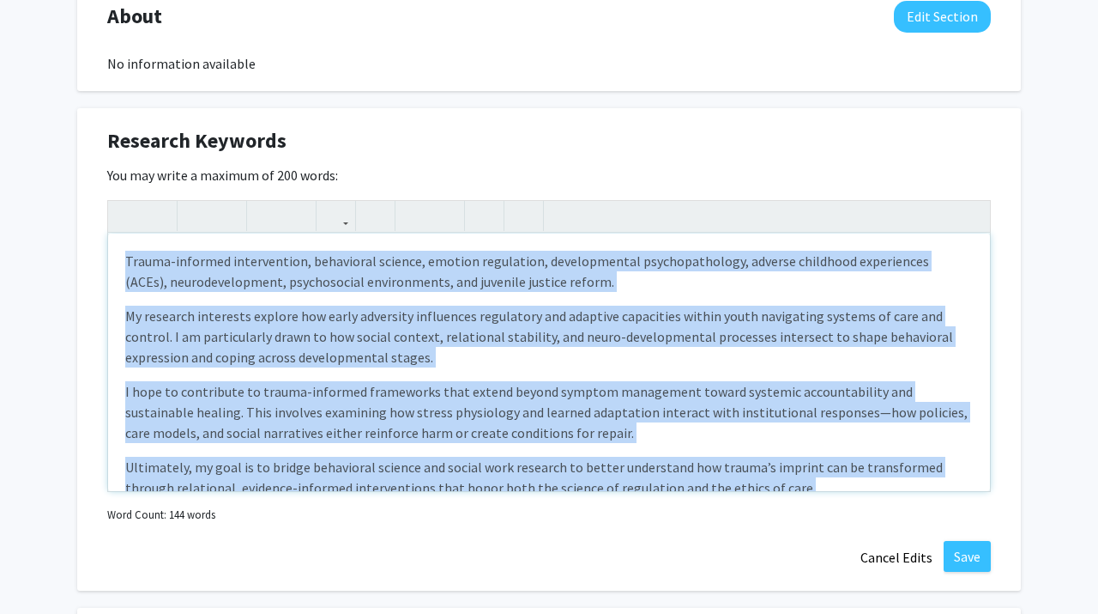
scroll to position [25, 0]
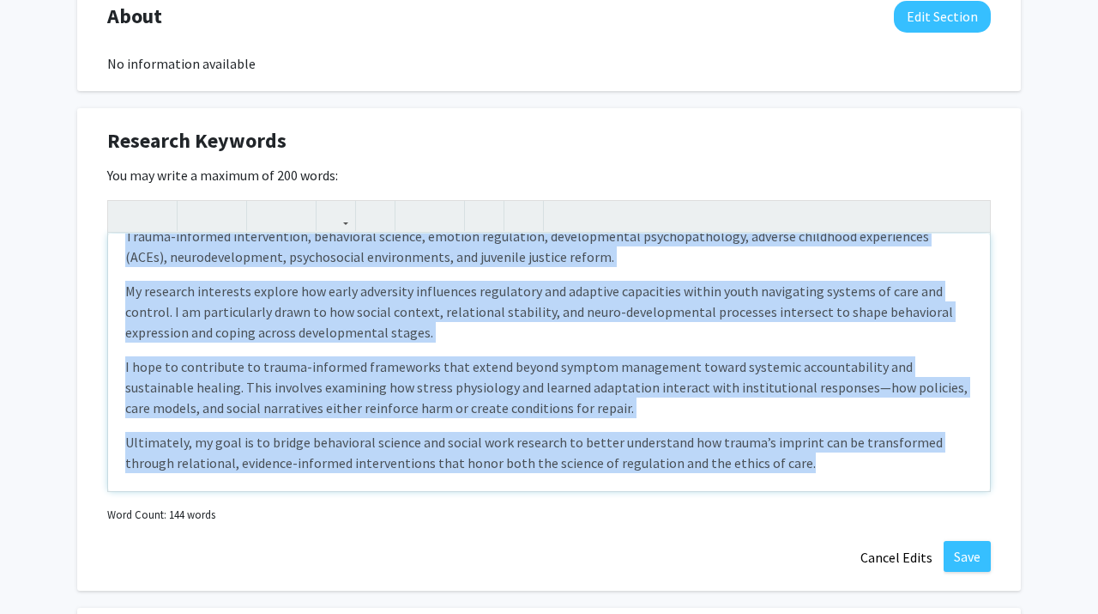
copy div "Trauma-informed intervention, behavioral science, emotion regulation, developme…"
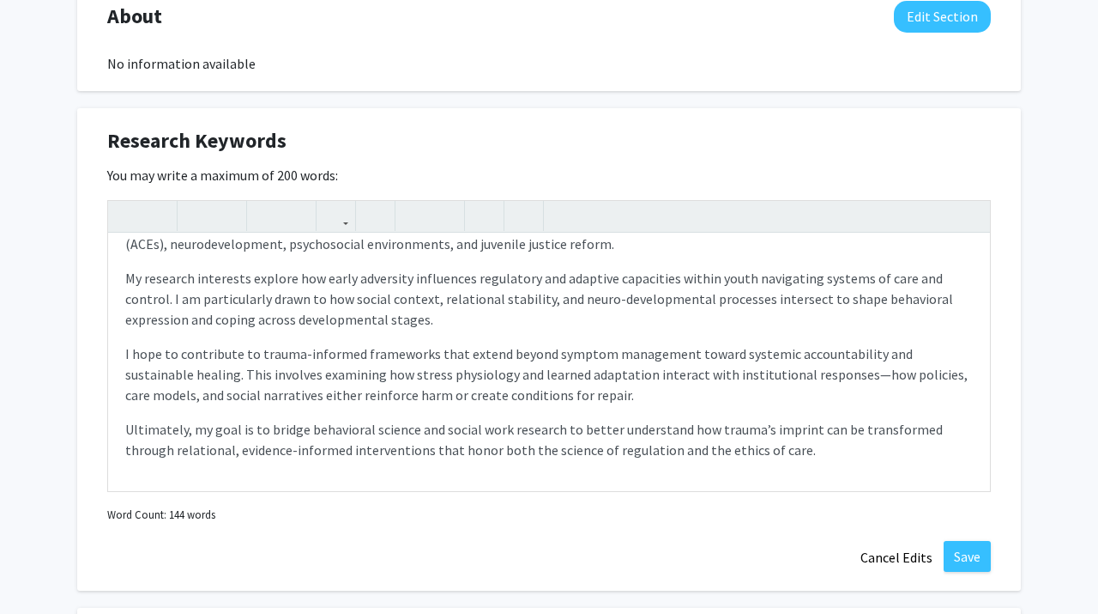
click at [1076, 312] on div "micheline karenga Edit Section See Public View help Degree Level: Undergraduate…" at bounding box center [549, 397] width 1098 height 2245
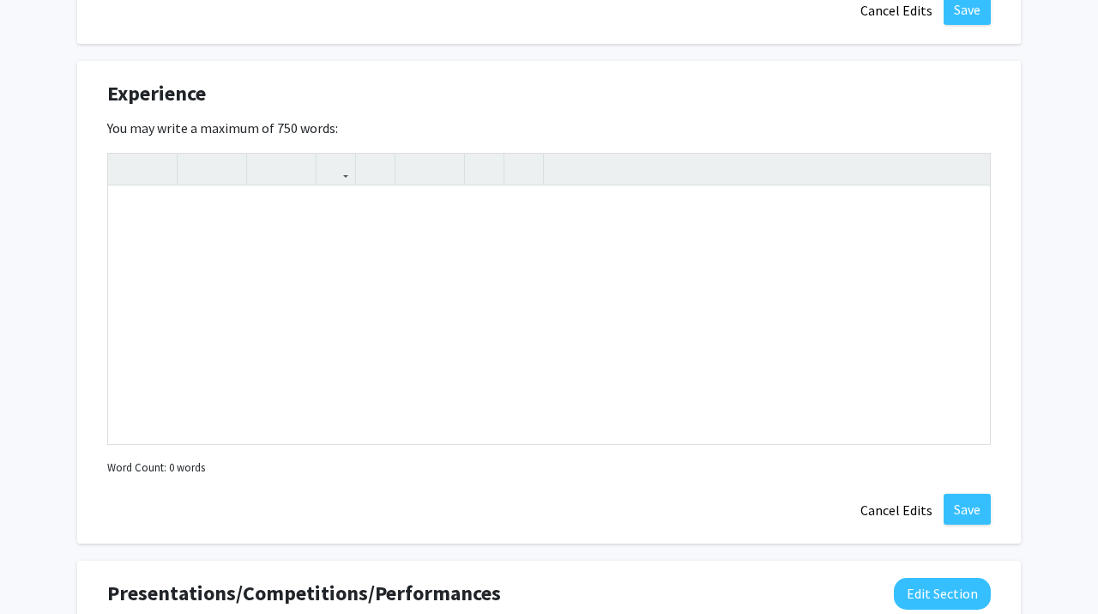
scroll to position [1422, 0]
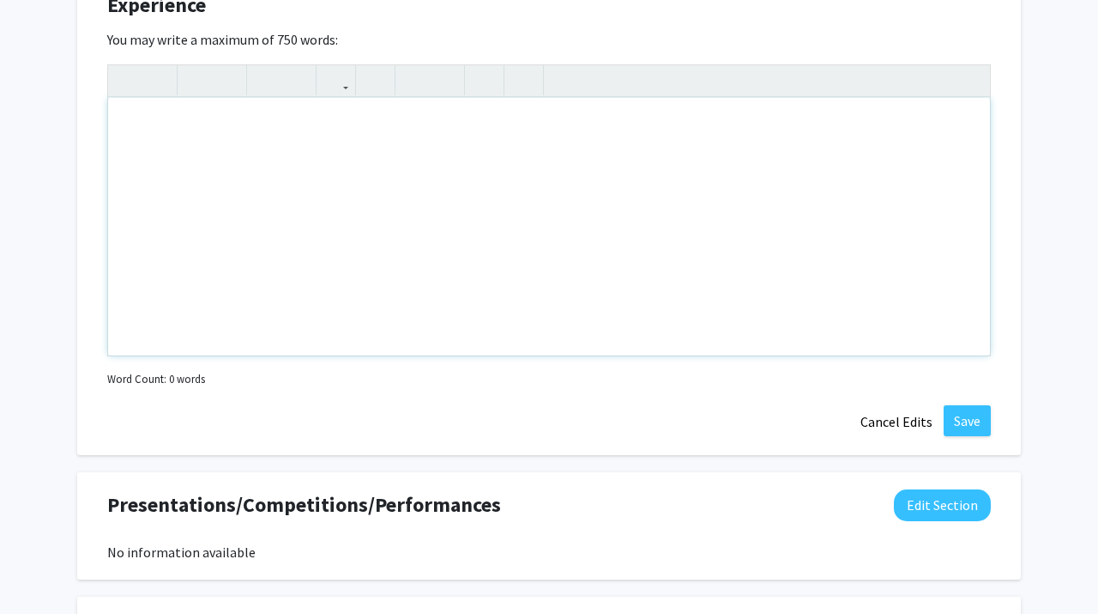
click at [820, 170] on div "Note to users with screen readers: Please deactivate our accessibility plugin f…" at bounding box center [549, 226] width 882 height 257
paste div "Note to users with screen readers: Please deactivate our accessibility plugin f…"
type textarea "<p>My experiences in care and community-based settings have given me perspectiv…"
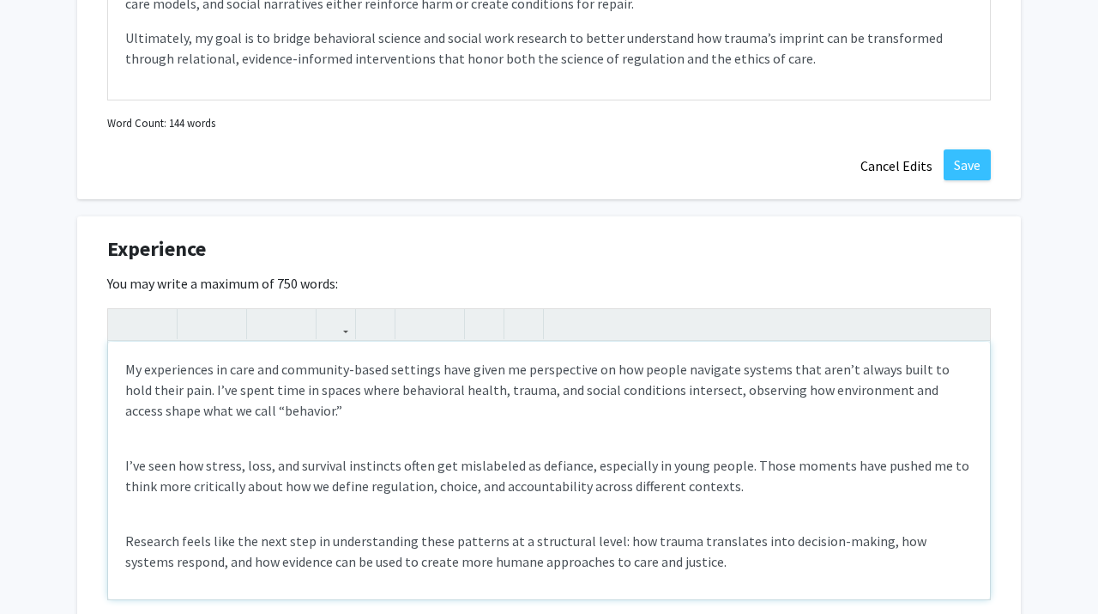
scroll to position [1202, 0]
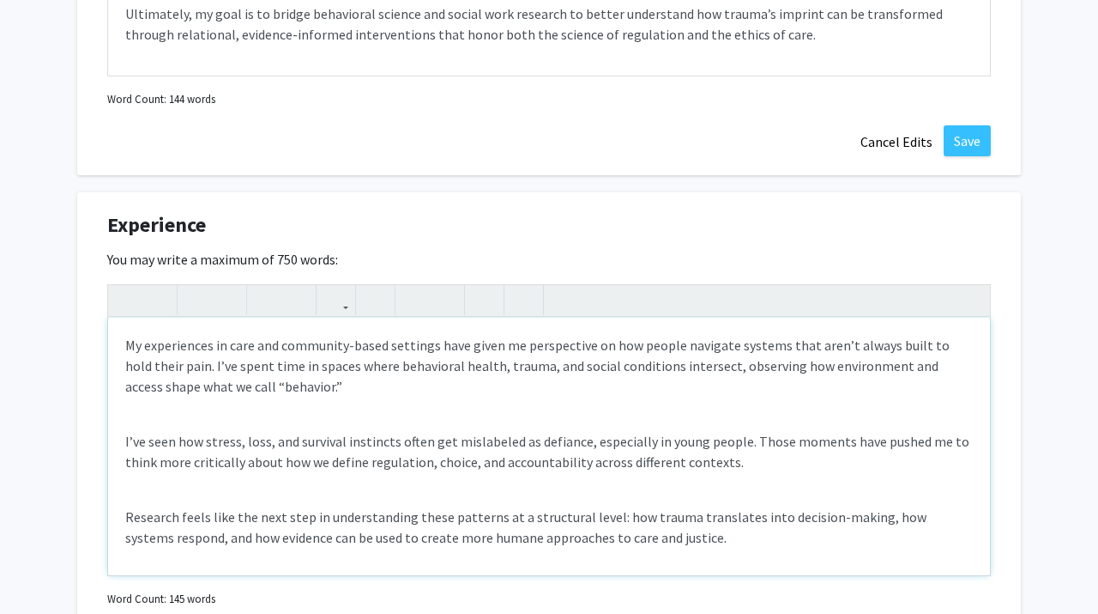
click at [239, 401] on div "My experiences in care and community-based settings have given me perspective o…" at bounding box center [549, 446] width 882 height 257
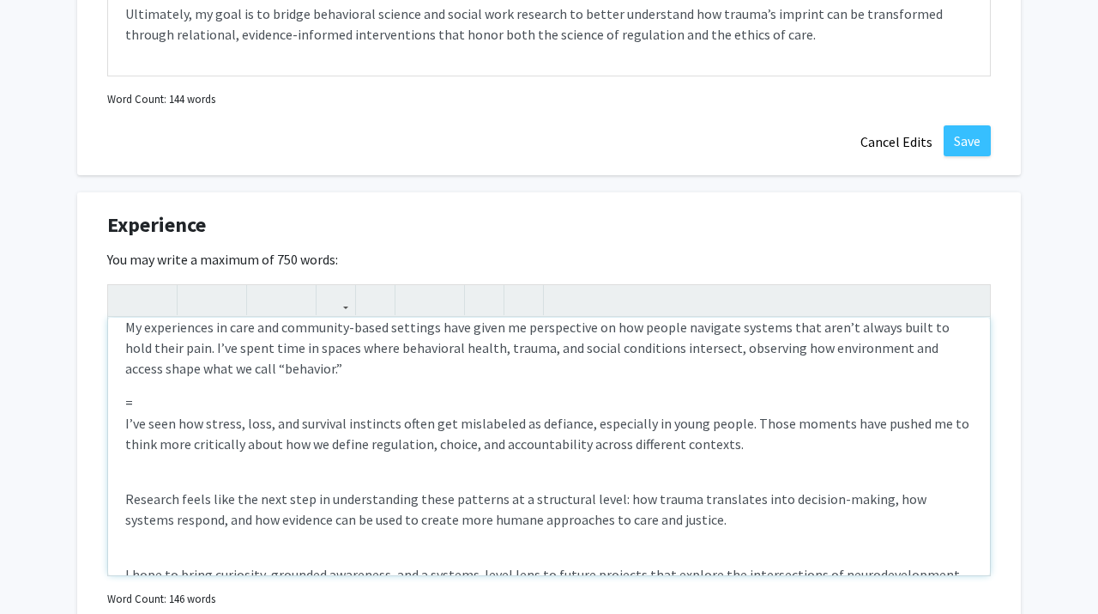
click at [218, 402] on div "My experiences in care and community-based settings have given me perspective o…" at bounding box center [549, 446] width 882 height 257
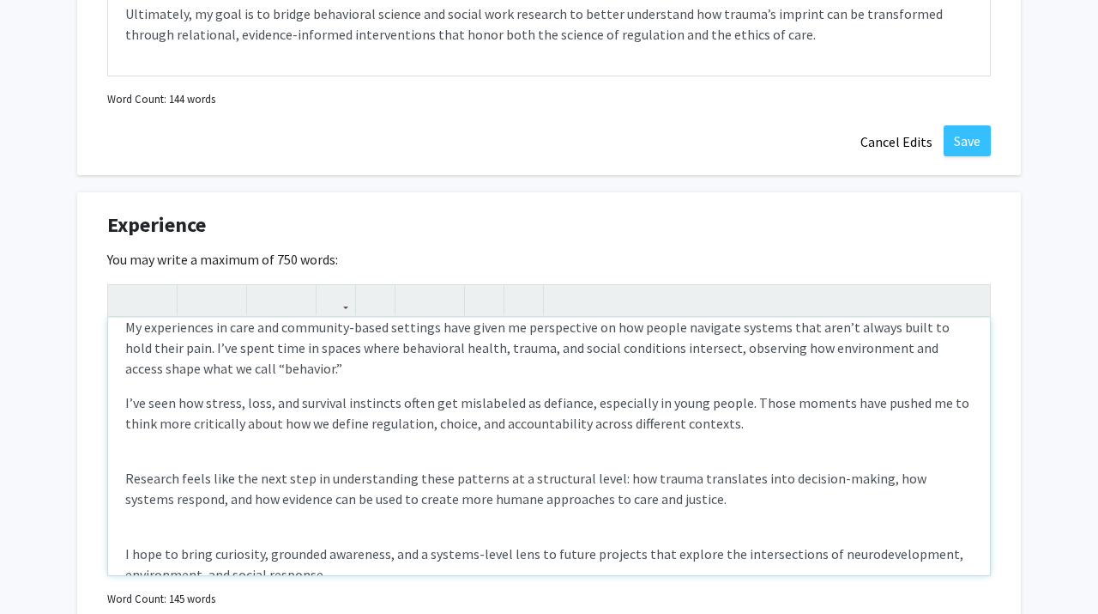
click at [192, 437] on div "My experiences in care and community-based settings have given me perspective o…" at bounding box center [549, 446] width 882 height 257
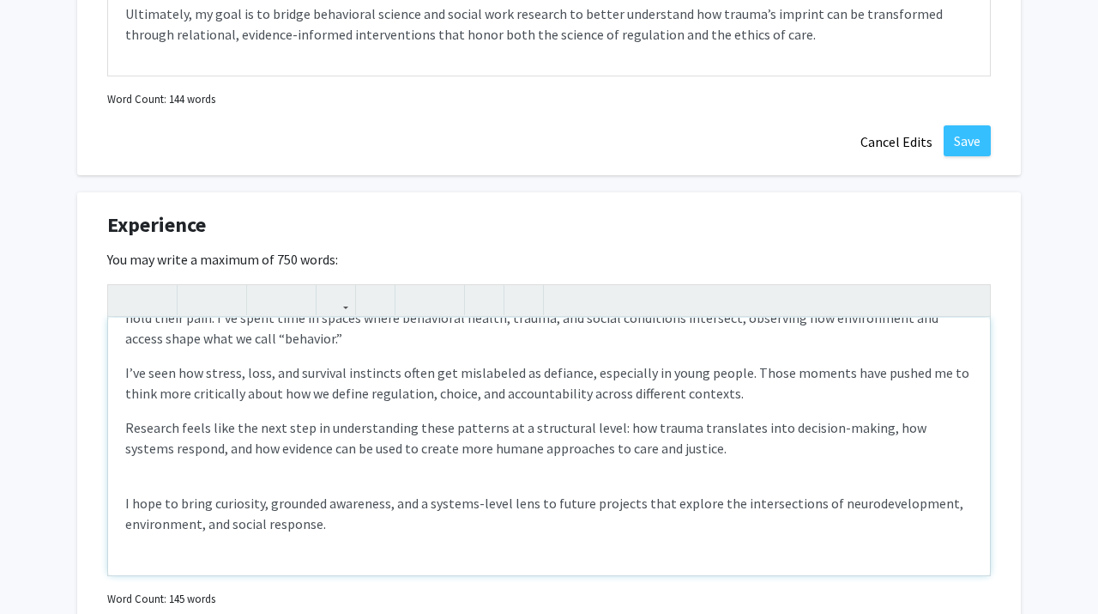
scroll to position [54, 0]
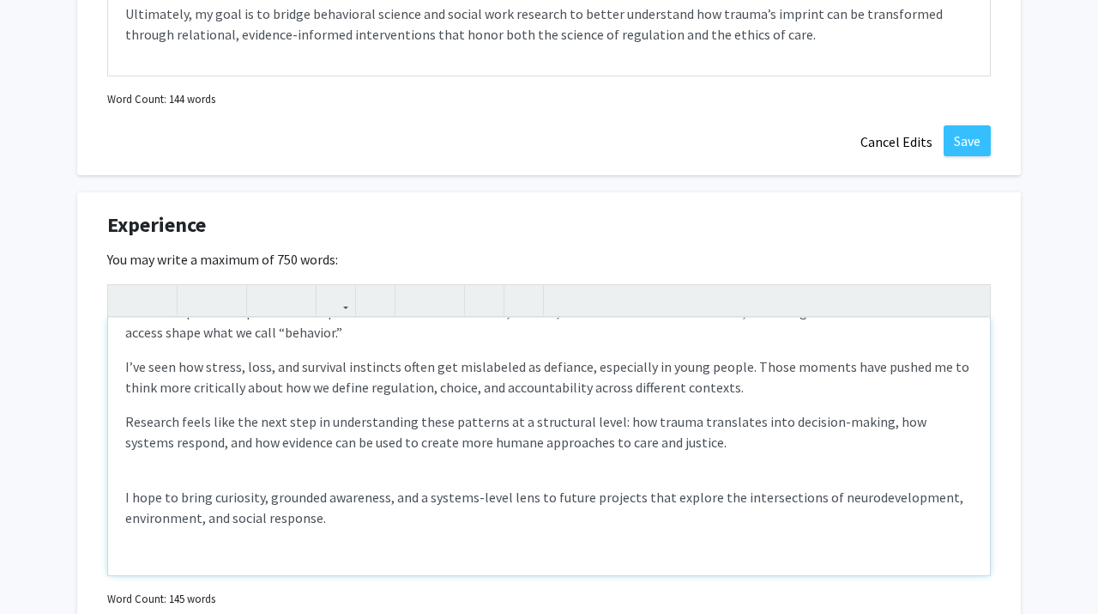
click at [187, 487] on p "I hope to bring curiosity, grounded awareness, and a systems-level lens to futu…" at bounding box center [549, 507] width 848 height 41
type textarea "<p>My experiences in care and community-based settings have given me perspectiv…"
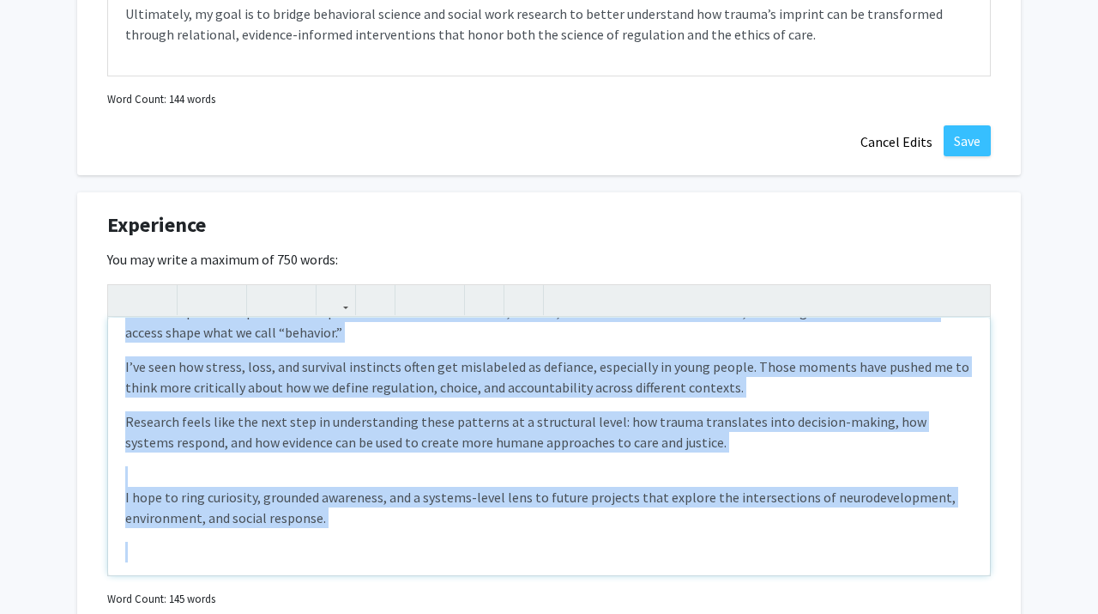
scroll to position [0, 0]
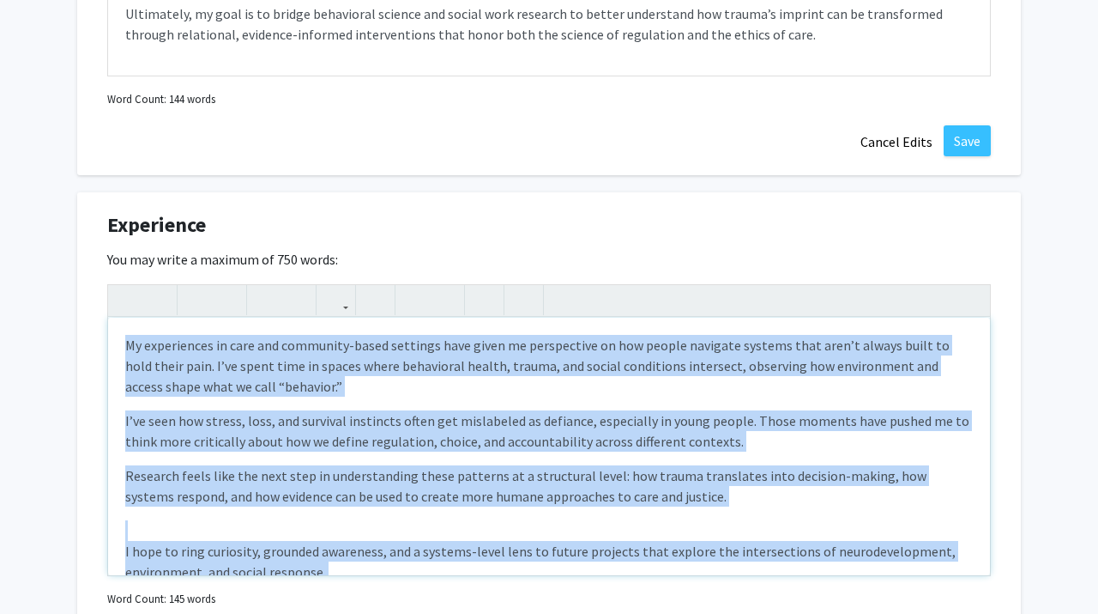
drag, startPoint x: 318, startPoint y: 544, endPoint x: 95, endPoint y: 242, distance: 375.0
click at [95, 243] on div "Experience Edit Section You may write a maximum of 750 words: My experiences in…" at bounding box center [549, 433] width 944 height 482
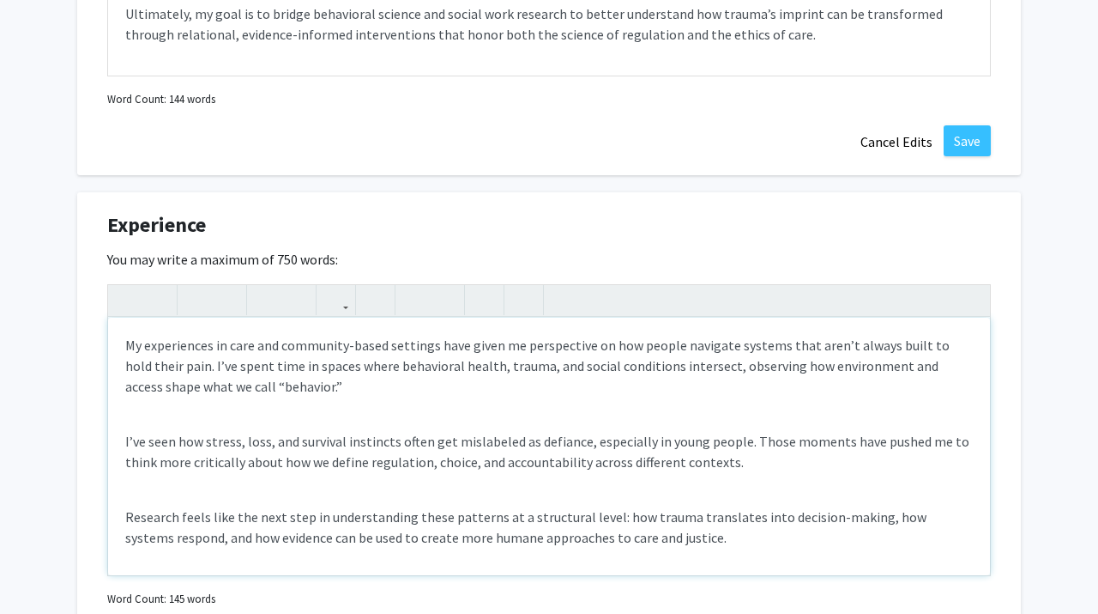
click at [134, 414] on div "My experiences in care and community-based settings have given me perspective o…" at bounding box center [549, 446] width 882 height 257
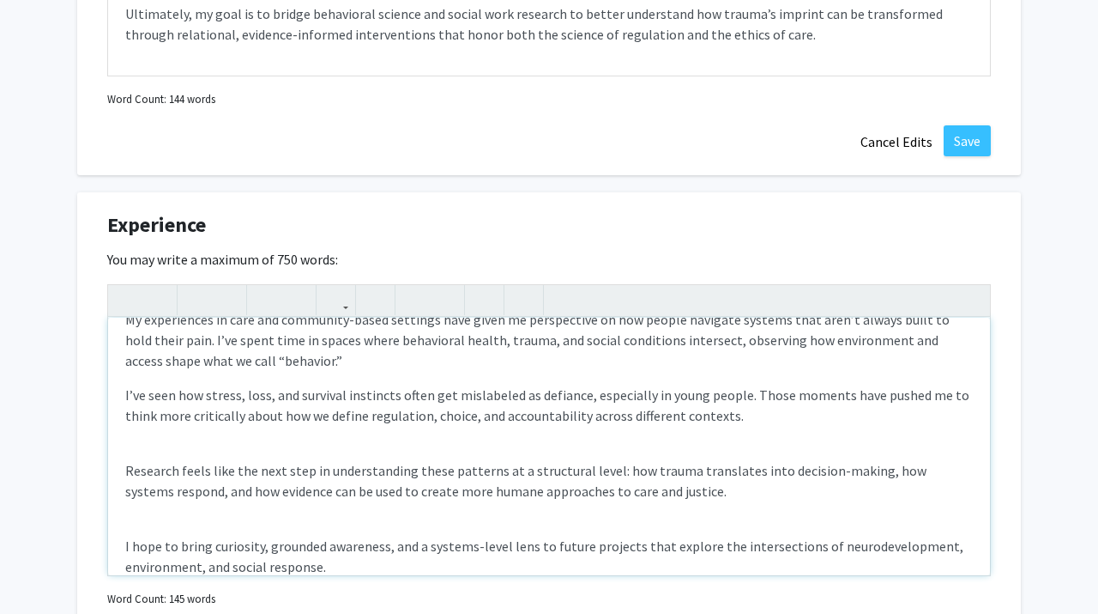
scroll to position [27, 0]
click at [138, 438] on div "My experiences in care and community-based settings have given me perspective o…" at bounding box center [549, 446] width 882 height 257
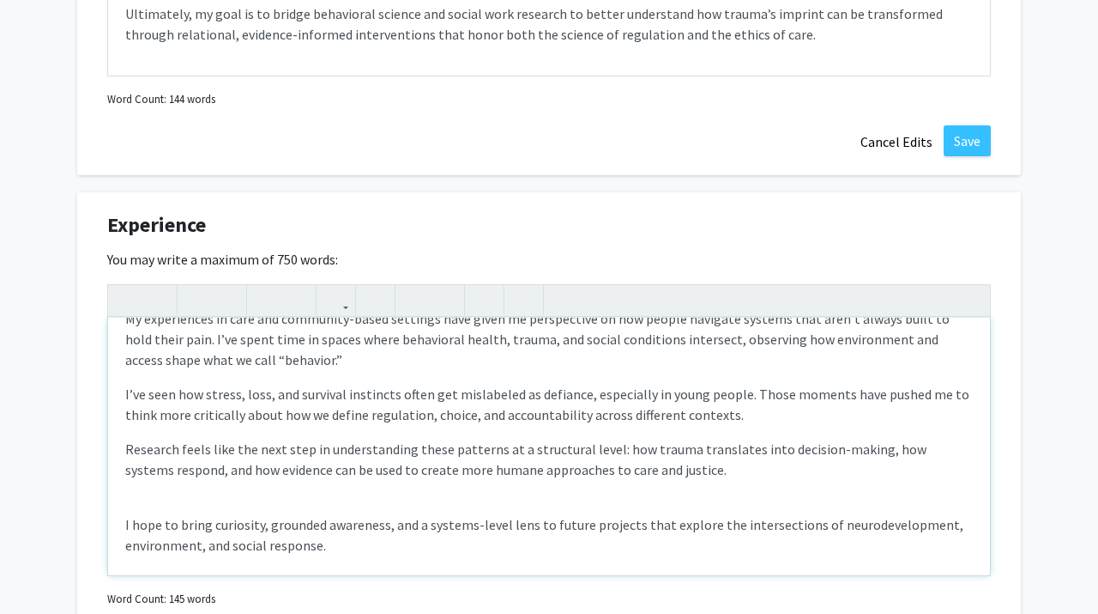
click at [136, 504] on div "My experiences in care and community-based settings have given me perspective o…" at bounding box center [549, 446] width 882 height 257
type textarea "<p>My experiences in care and community-based settings have given me perspectiv…"
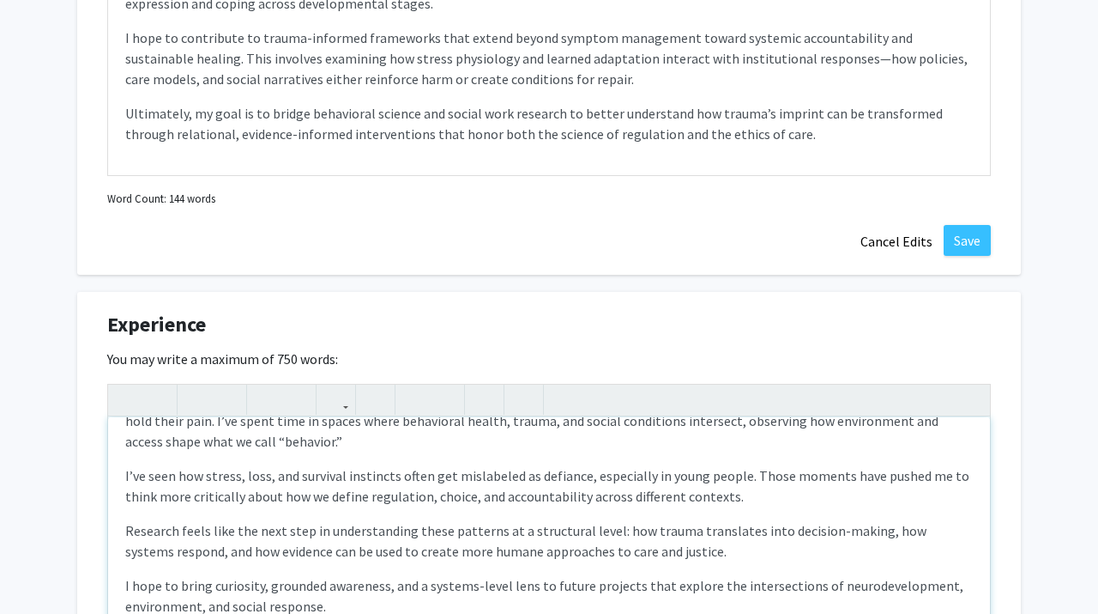
scroll to position [51, 0]
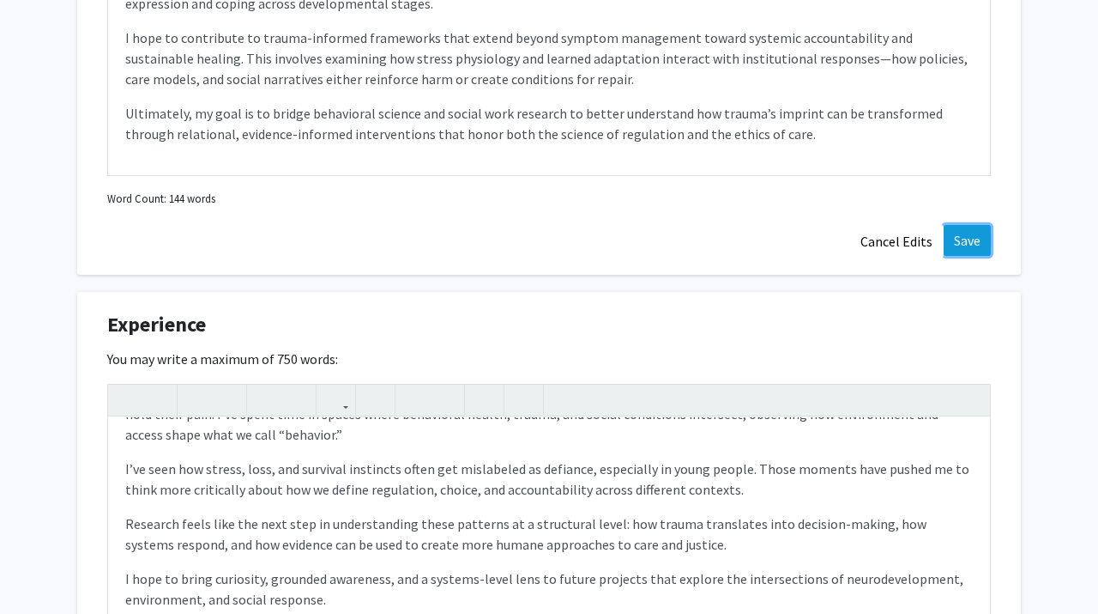
click at [971, 244] on button "Save" at bounding box center [967, 240] width 47 height 31
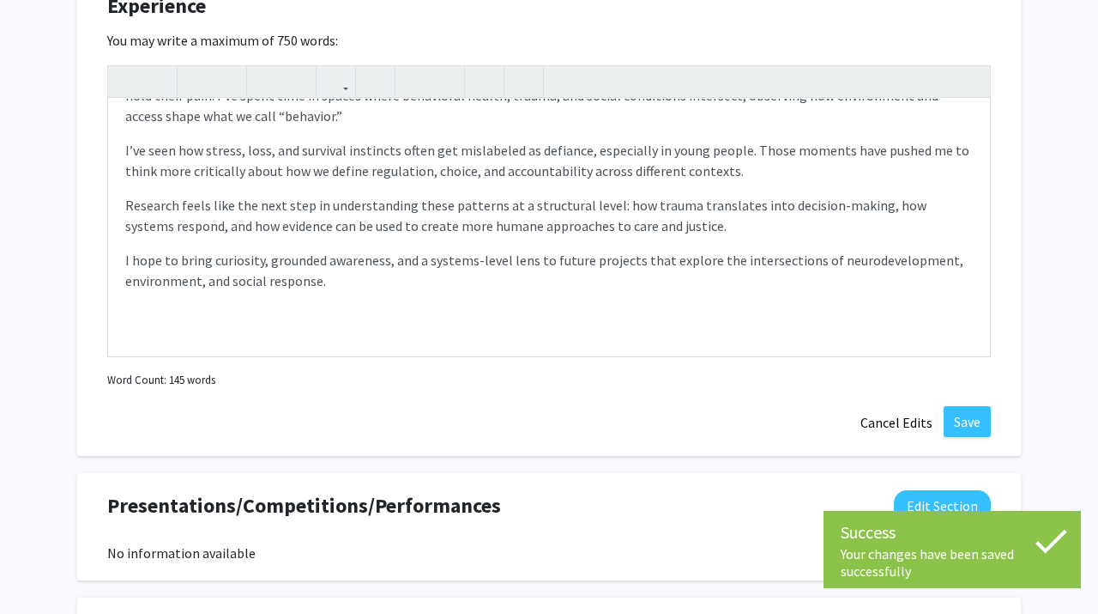
scroll to position [0, 0]
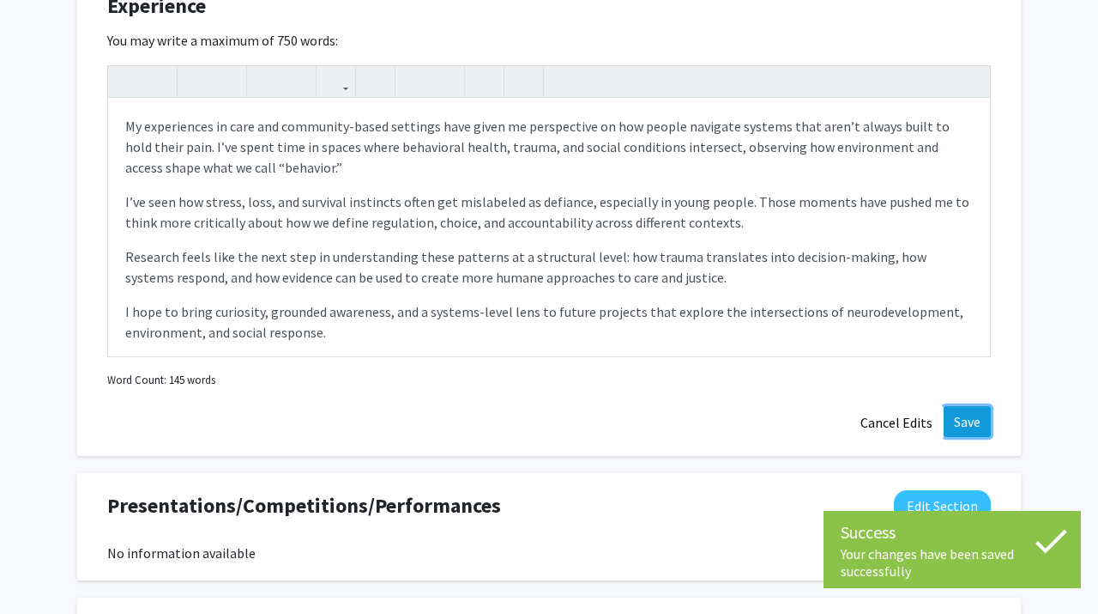
click at [959, 414] on button "Save" at bounding box center [967, 421] width 47 height 31
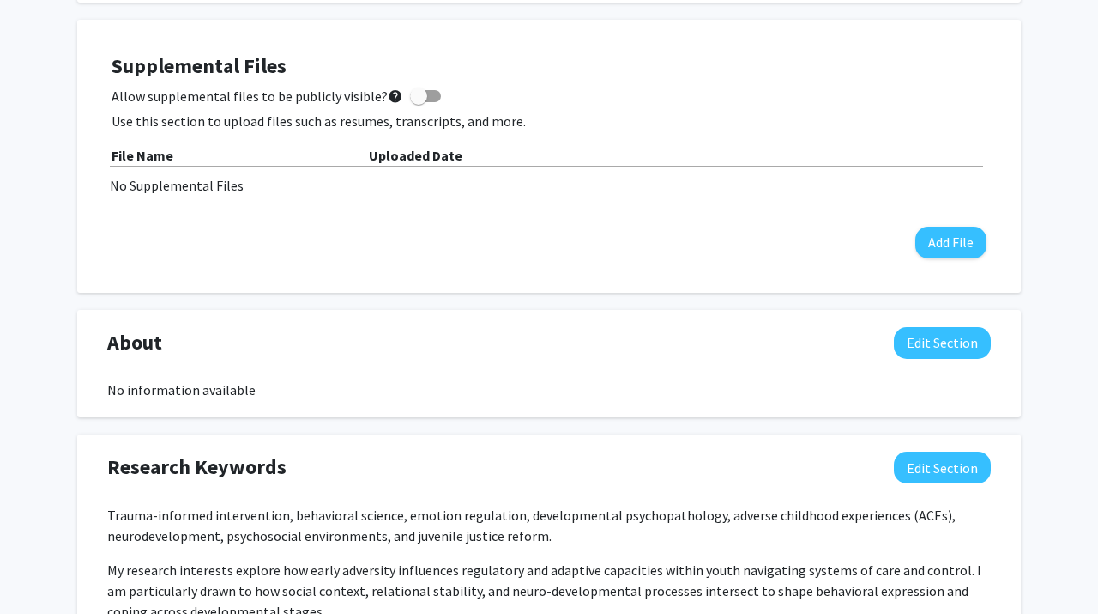
scroll to position [457, 0]
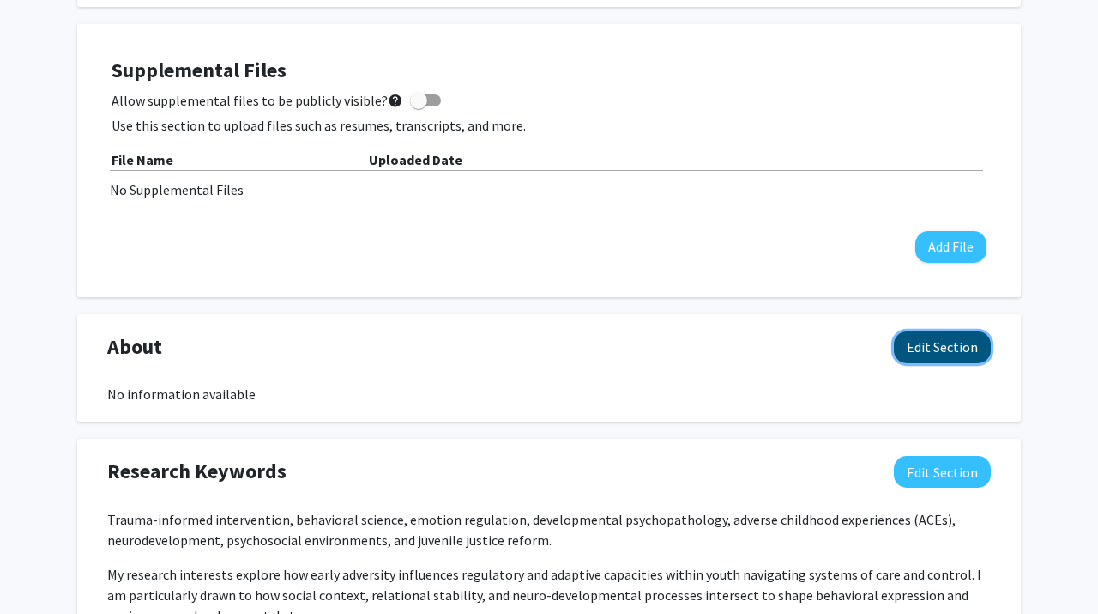
click at [950, 359] on button "Edit Section" at bounding box center [942, 347] width 97 height 32
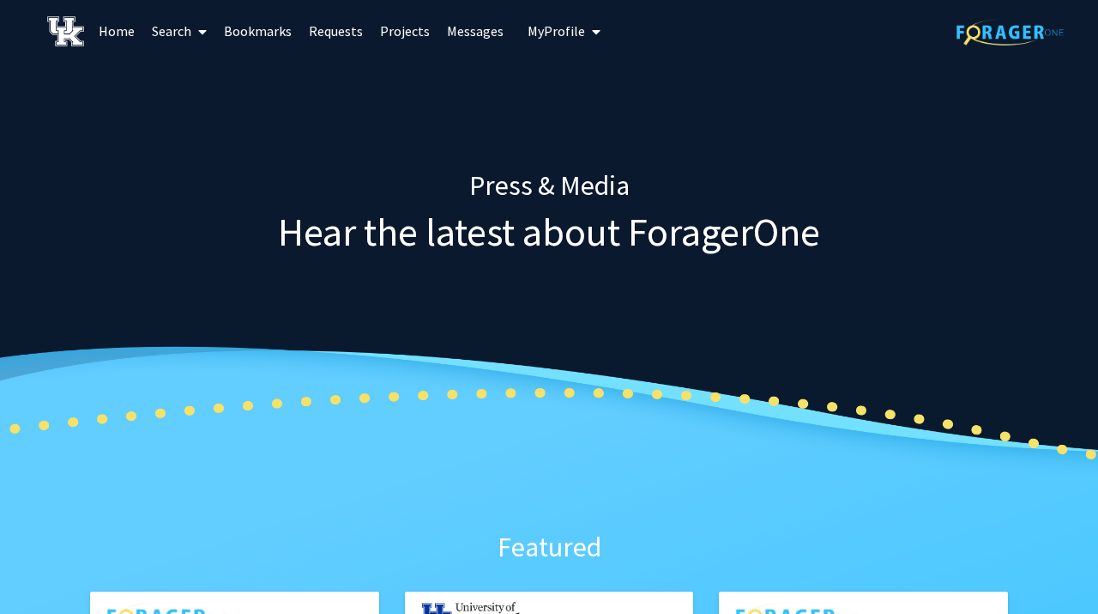
click at [193, 15] on span at bounding box center [198, 32] width 15 height 60
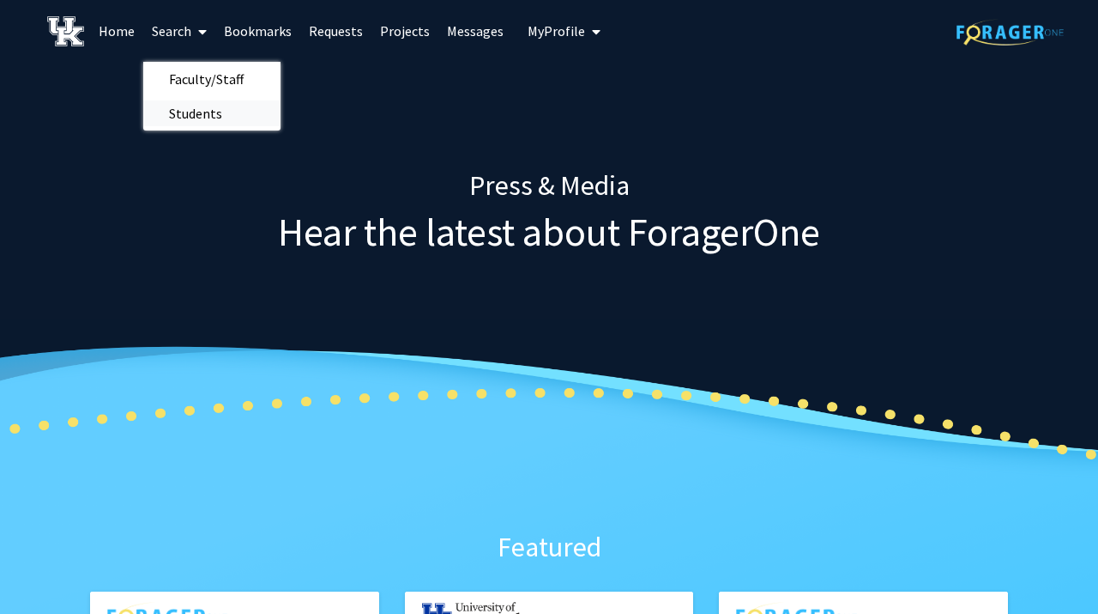
click at [215, 112] on span "Students" at bounding box center [195, 113] width 105 height 34
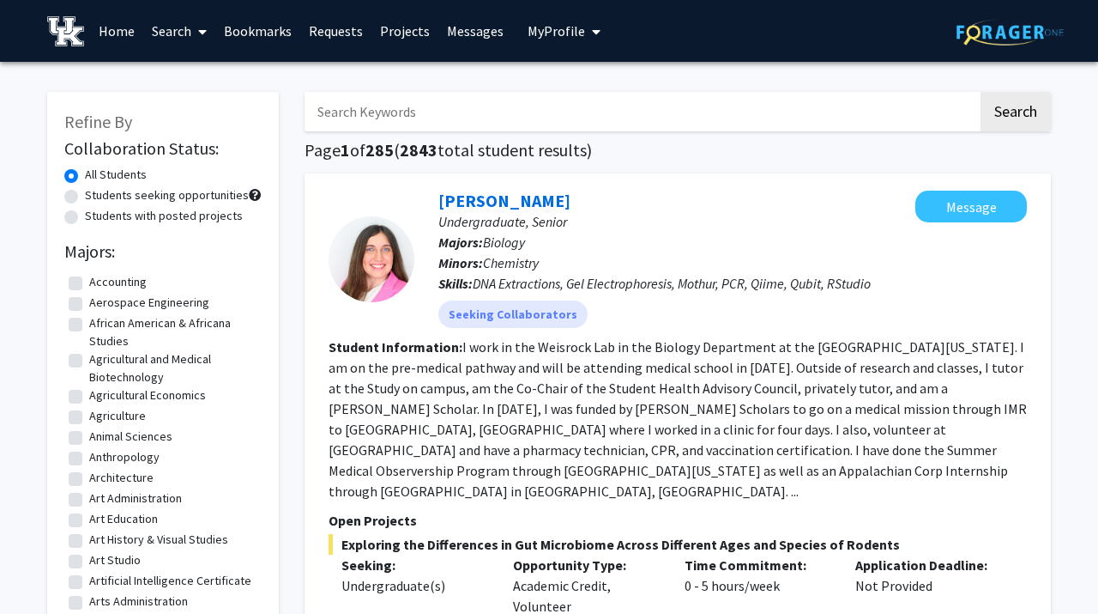
click at [336, 112] on input "Search Keywords" at bounding box center [642, 111] width 674 height 39
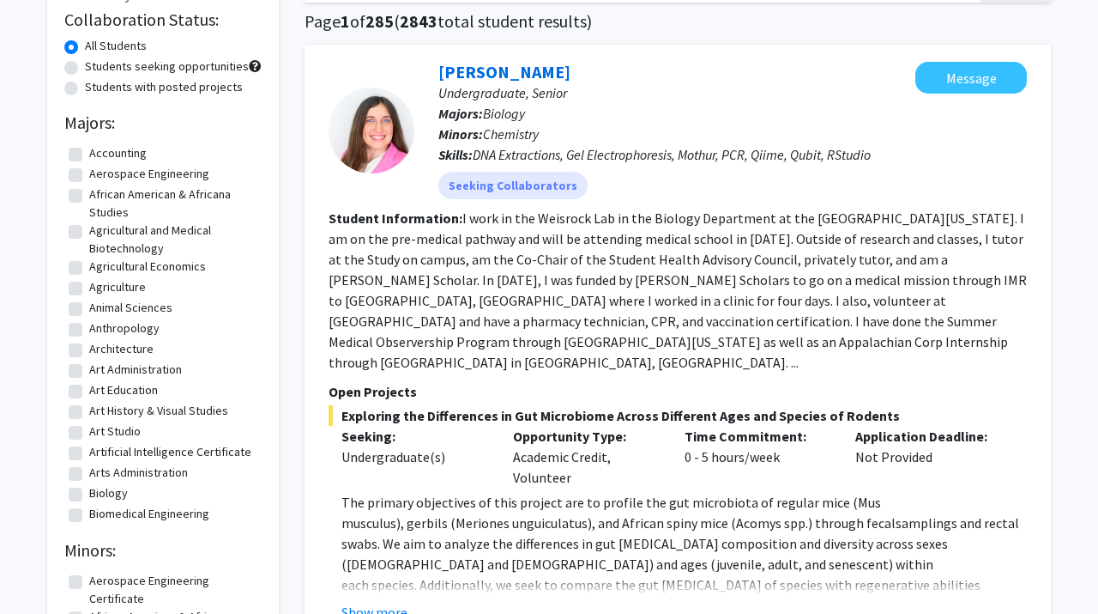
scroll to position [21, 0]
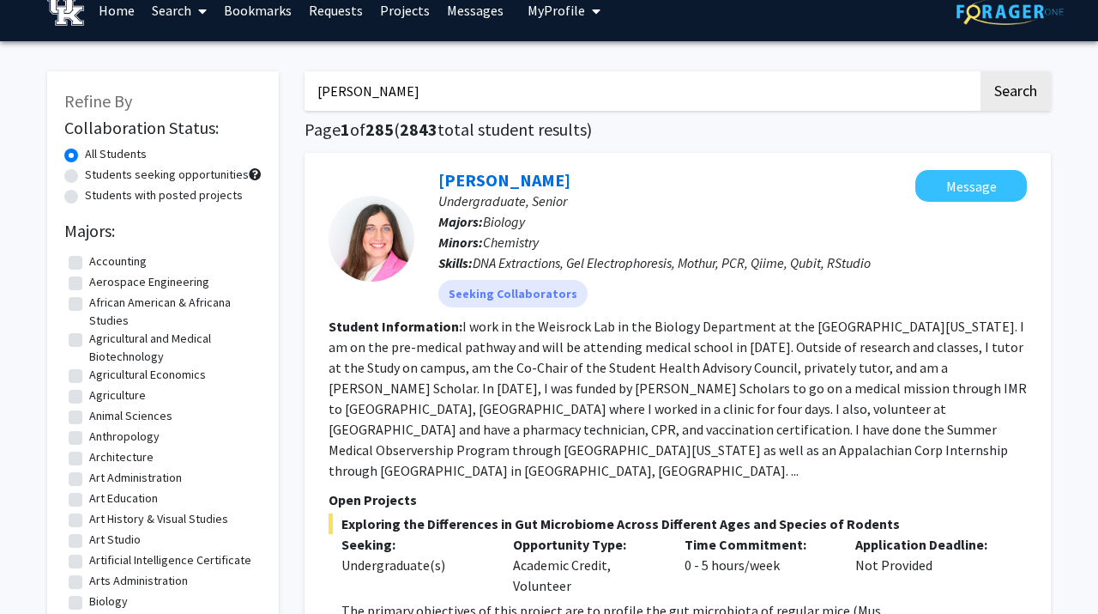
type input "[PERSON_NAME]"
click at [981, 71] on button "Search" at bounding box center [1016, 90] width 70 height 39
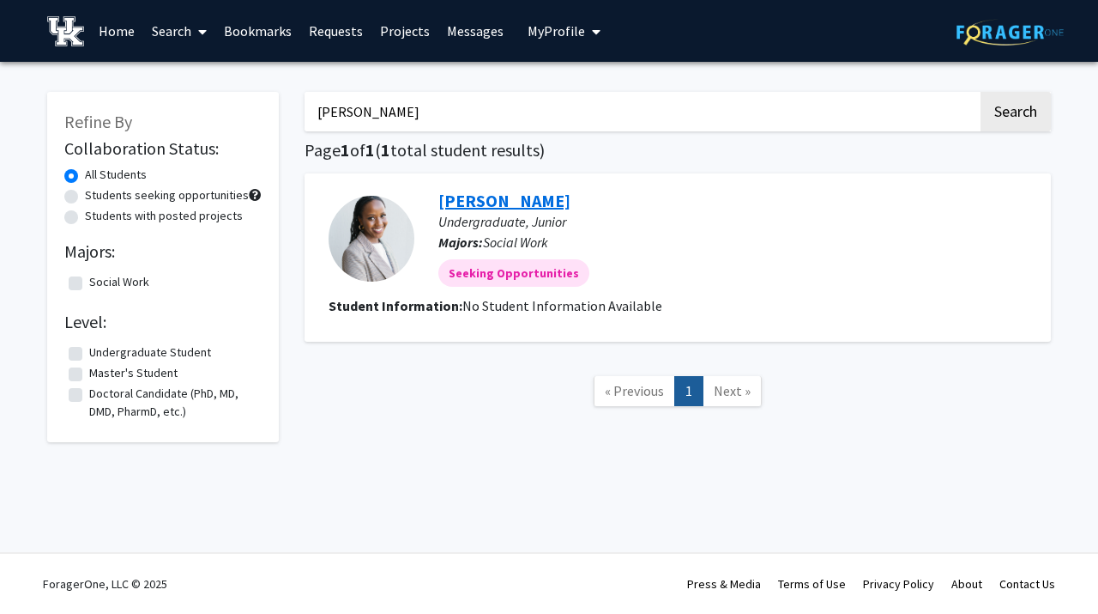
click at [498, 203] on link "[PERSON_NAME]" at bounding box center [505, 200] width 132 height 21
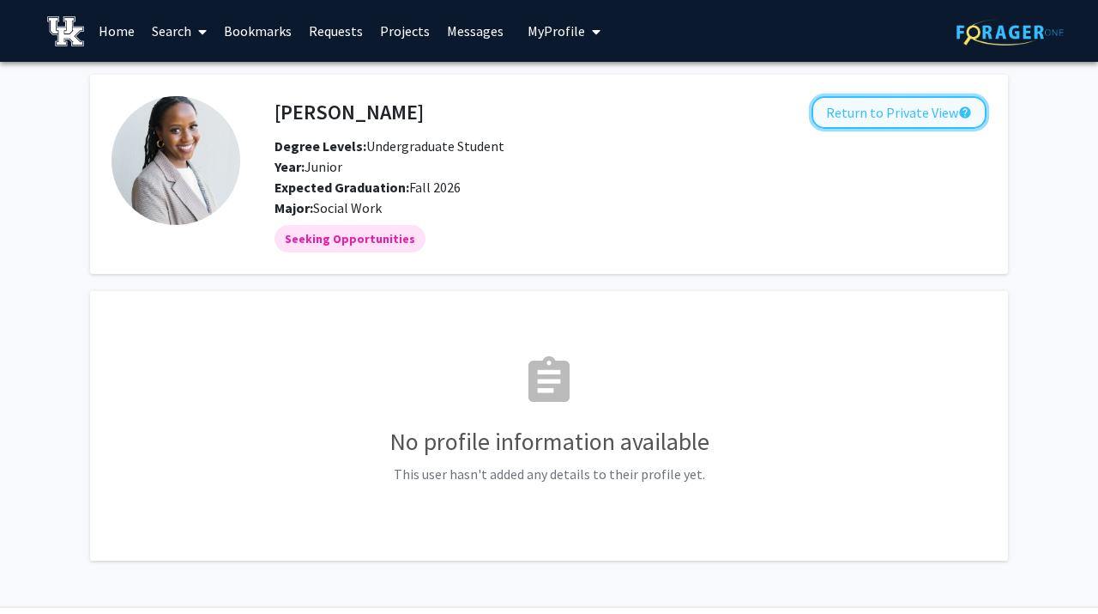
click at [843, 115] on button "Return to Private View help" at bounding box center [899, 112] width 175 height 33
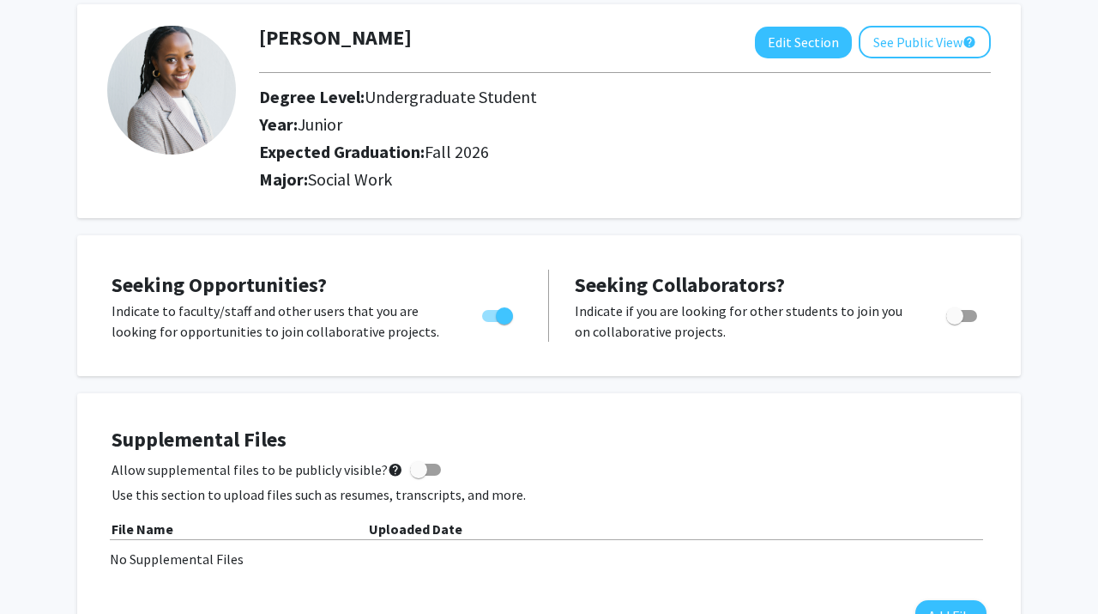
scroll to position [86, 0]
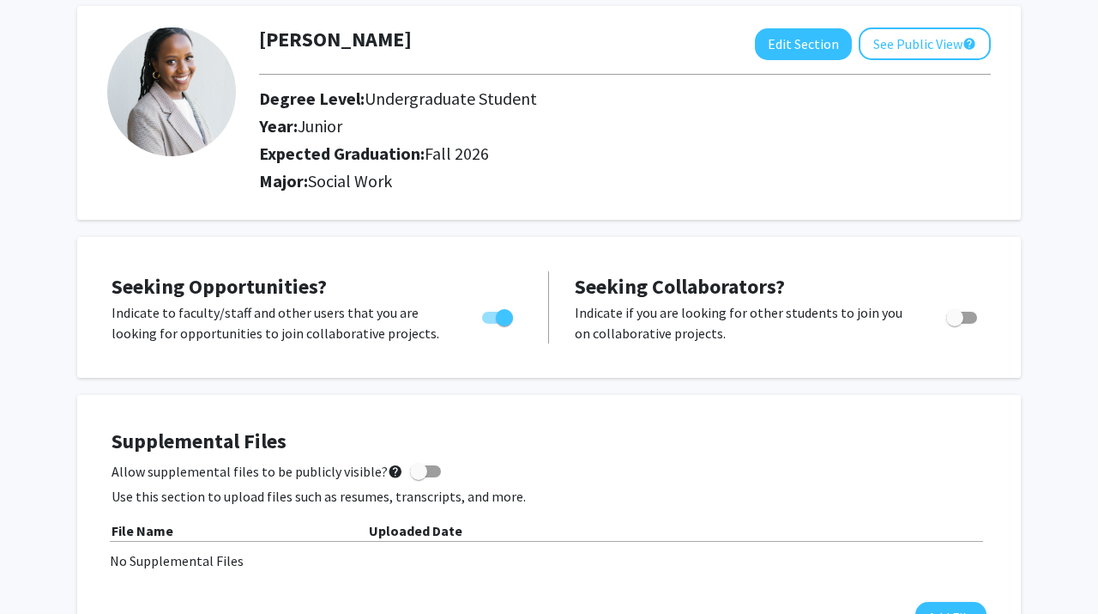
click at [972, 315] on span "Toggle" at bounding box center [962, 318] width 31 height 12
click at [955, 324] on input "Would you like to receive other student requests to work with you?" at bounding box center [954, 324] width 1 height 1
checkbox input "true"
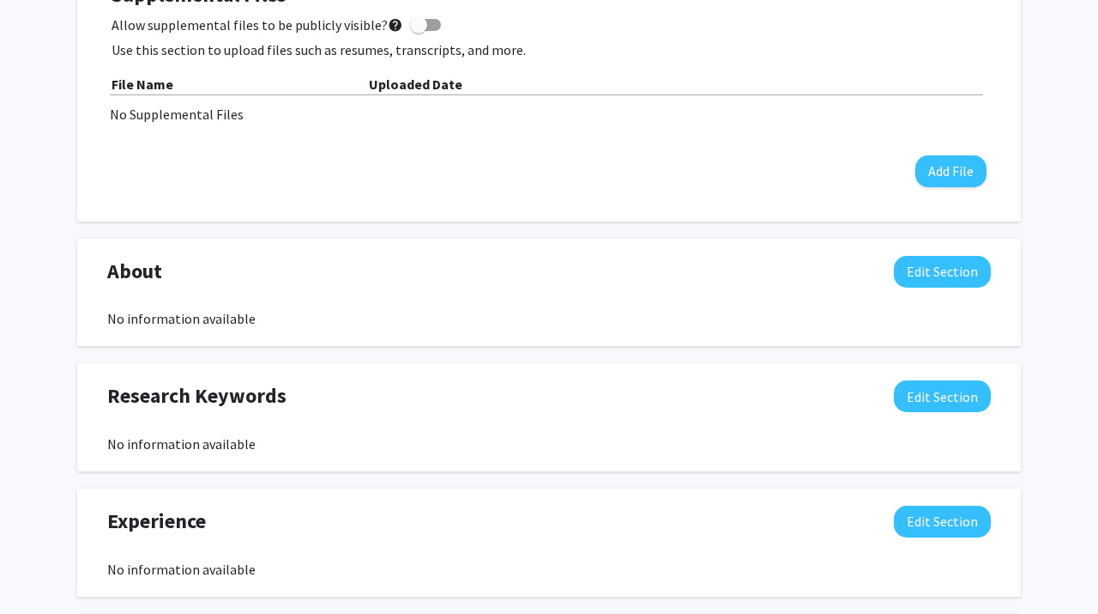
scroll to position [535, 0]
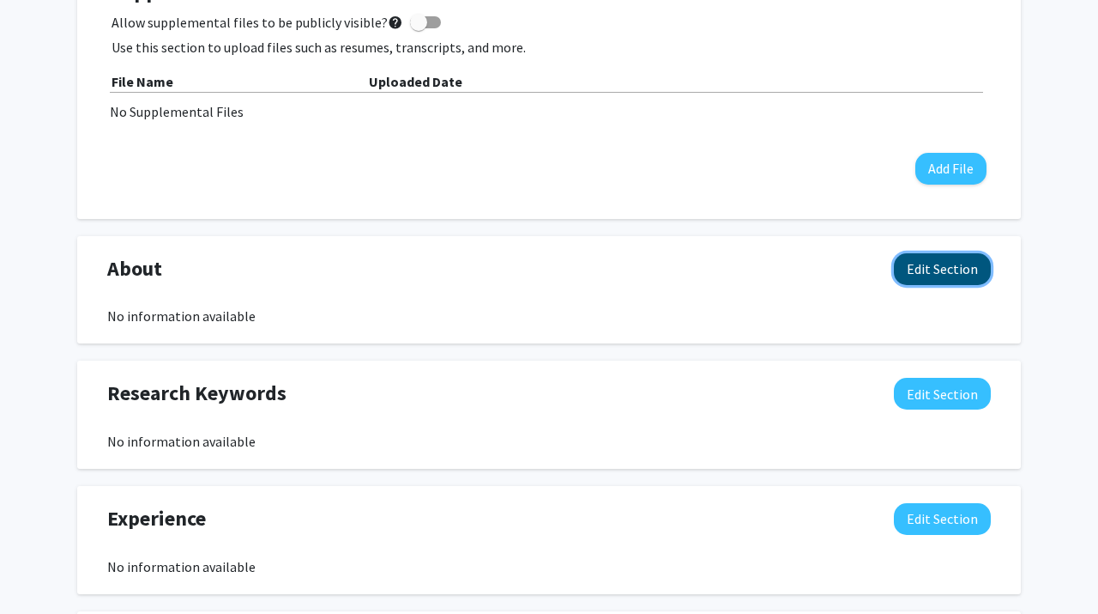
click at [929, 268] on button "Edit Section" at bounding box center [942, 269] width 97 height 32
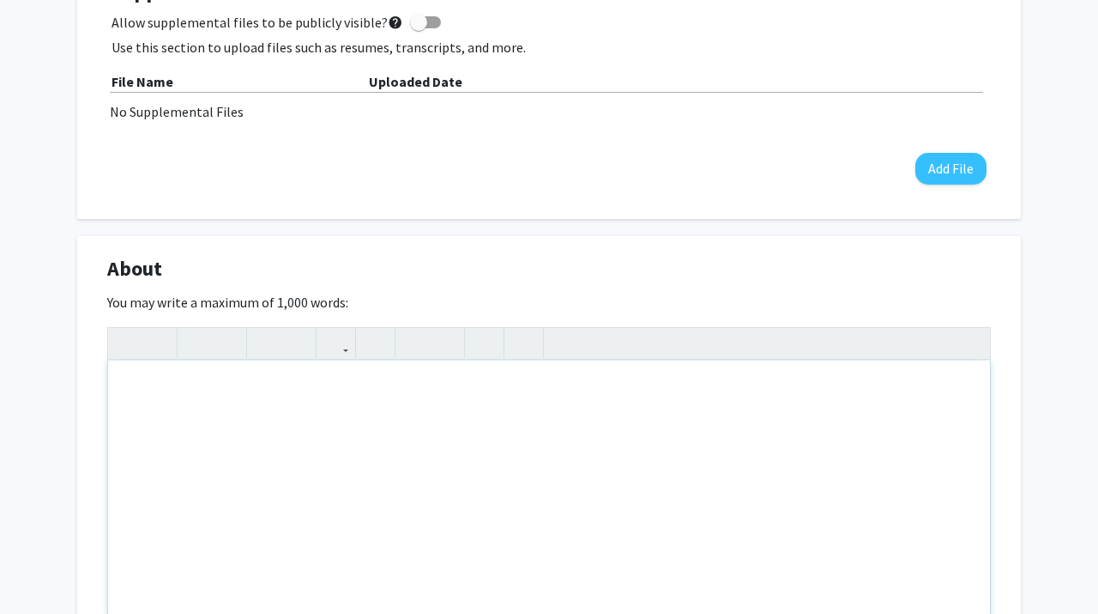
click at [558, 461] on div "Note to users with screen readers: Please deactivate our accessibility plugin f…" at bounding box center [549, 488] width 882 height 257
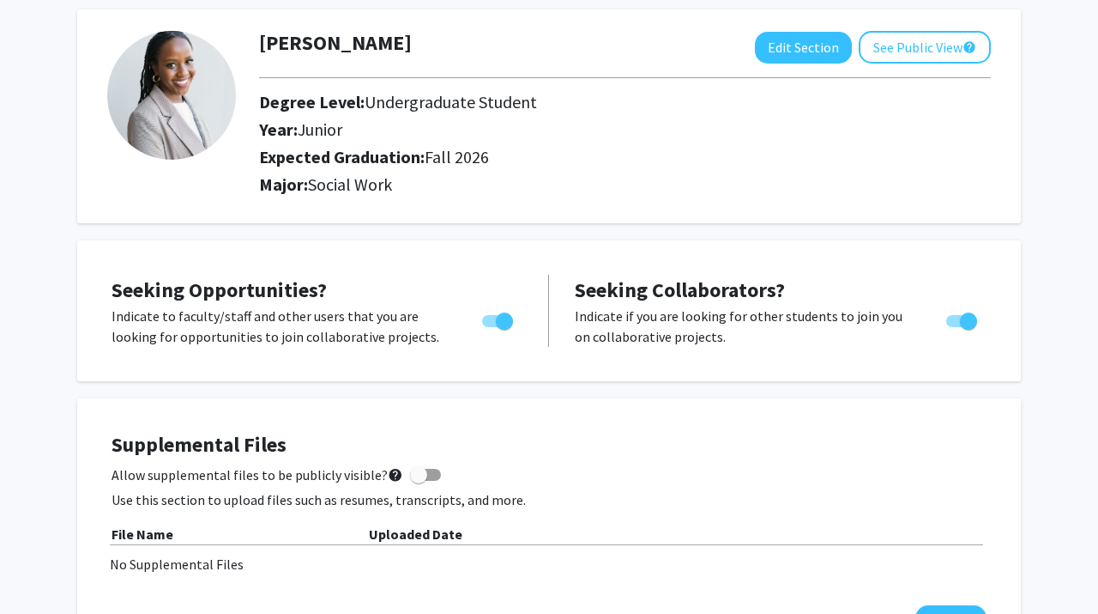
scroll to position [0, 0]
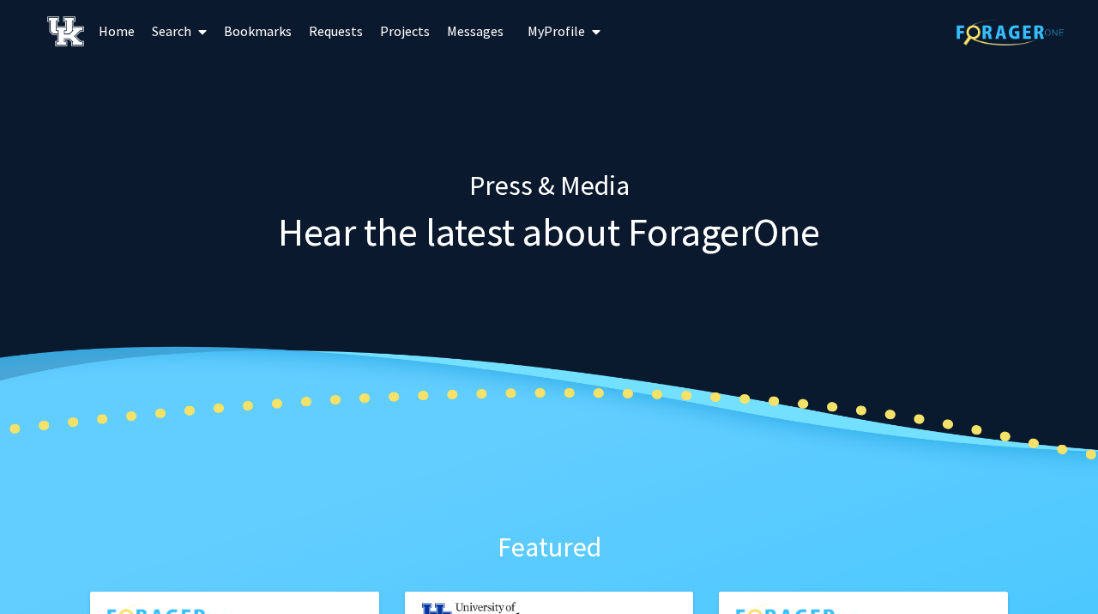
click at [183, 25] on link "Search" at bounding box center [179, 31] width 72 height 60
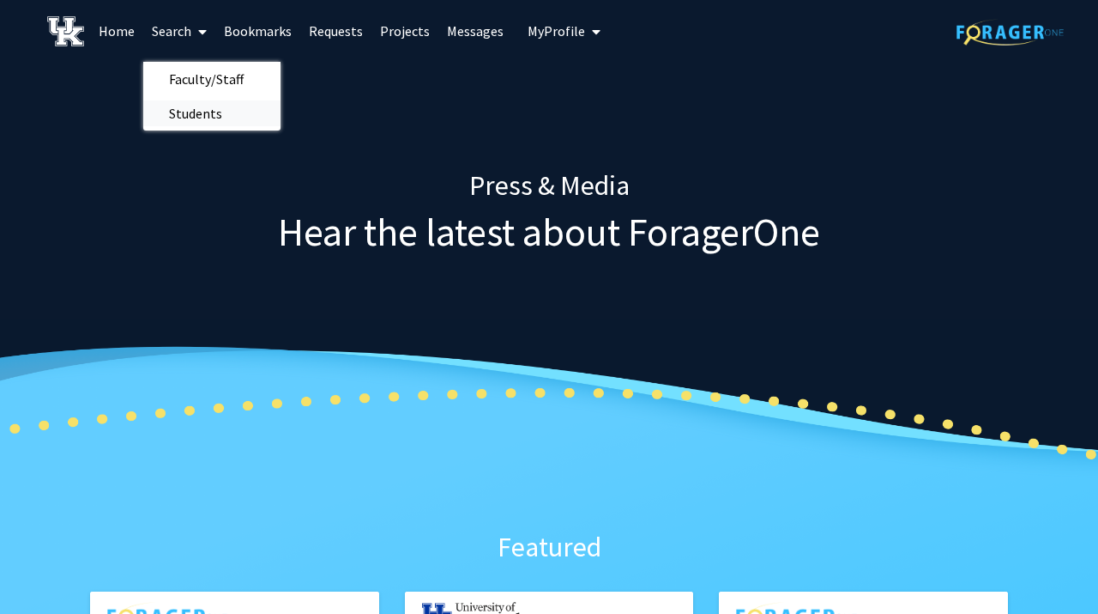
click at [202, 112] on span "Students" at bounding box center [195, 113] width 105 height 34
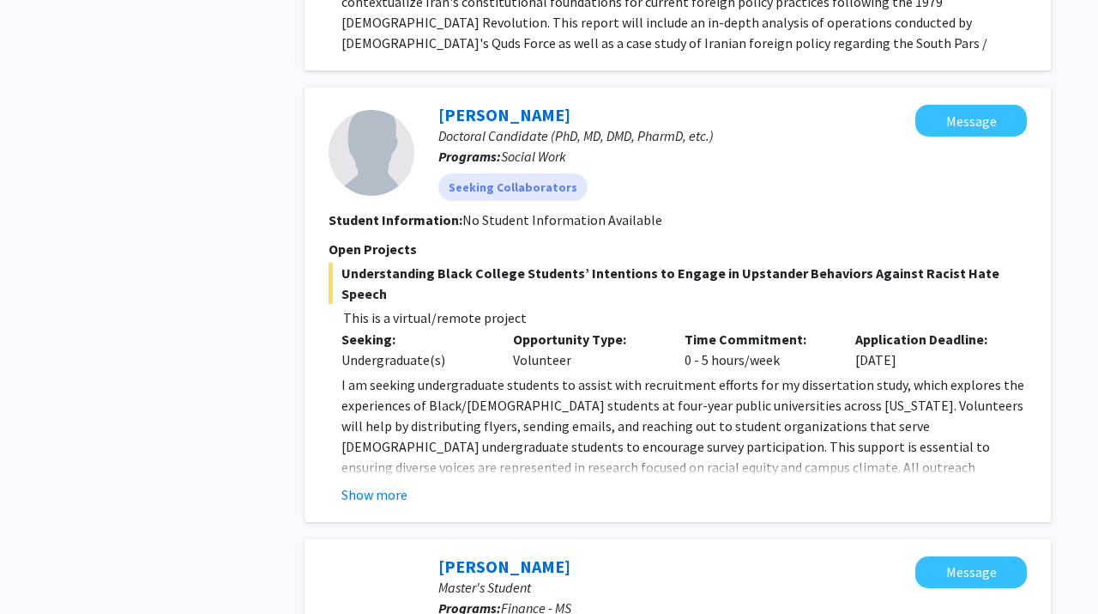
scroll to position [2372, 0]
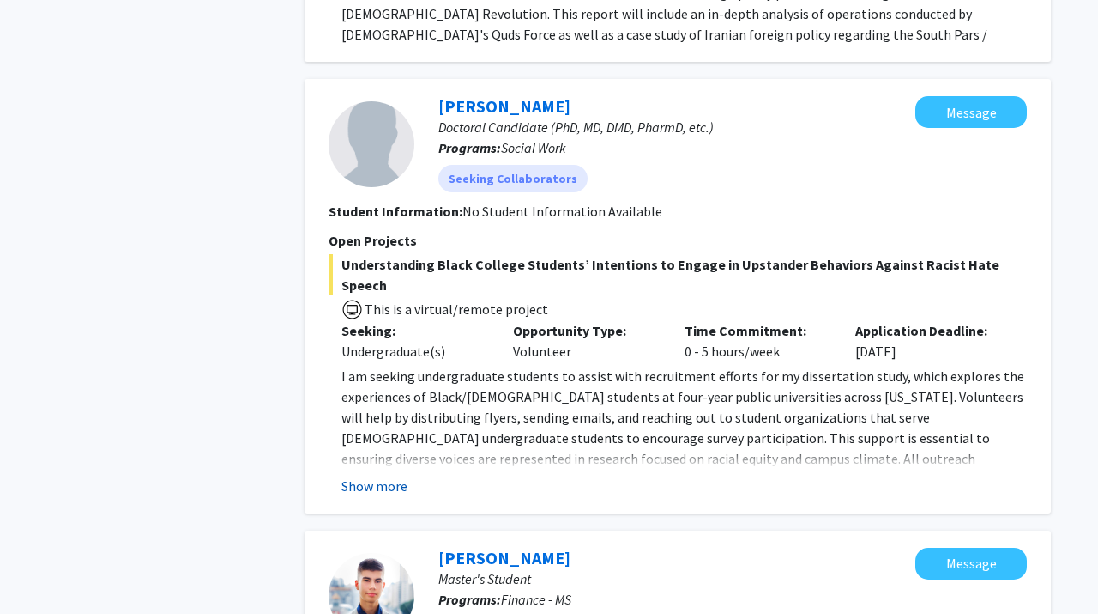
click at [359, 475] on button "Show more" at bounding box center [375, 485] width 66 height 21
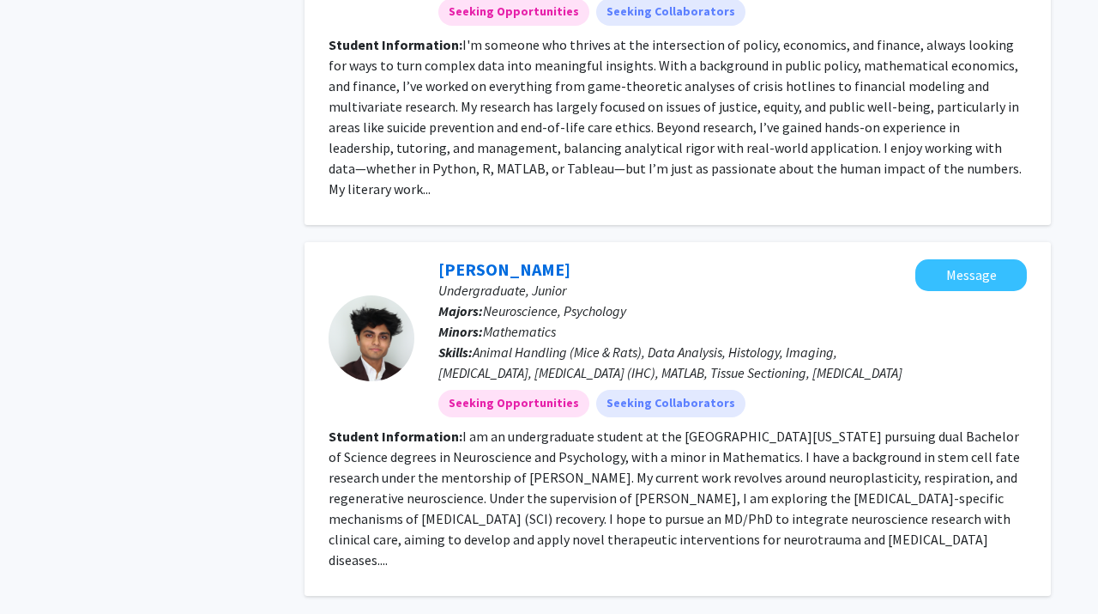
scroll to position [3781, 0]
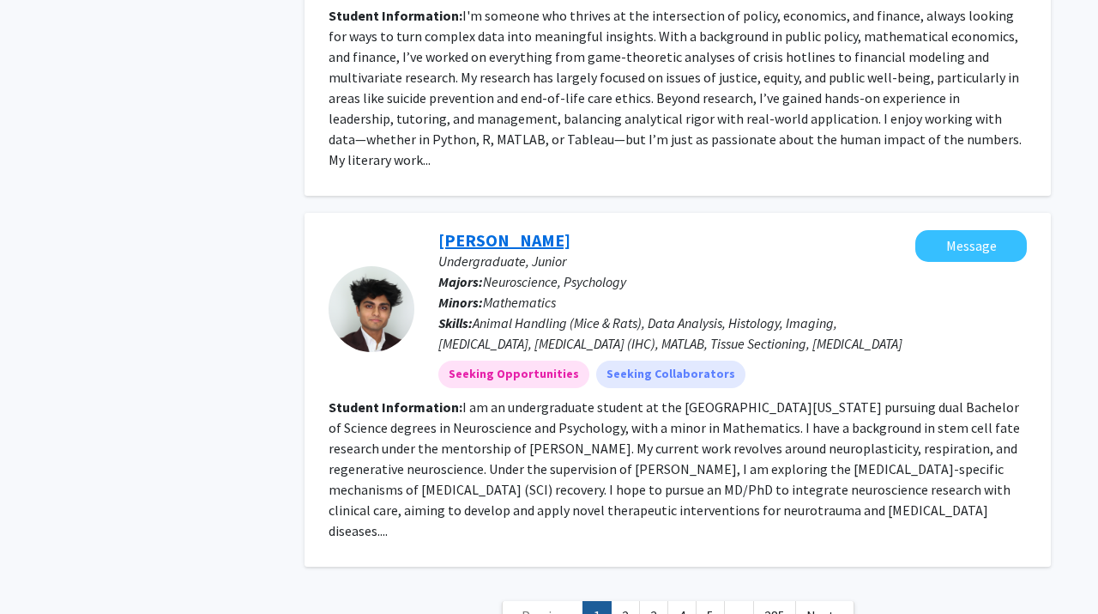
click at [477, 229] on link "[PERSON_NAME]" at bounding box center [505, 239] width 132 height 21
